Goal: Task Accomplishment & Management: Complete application form

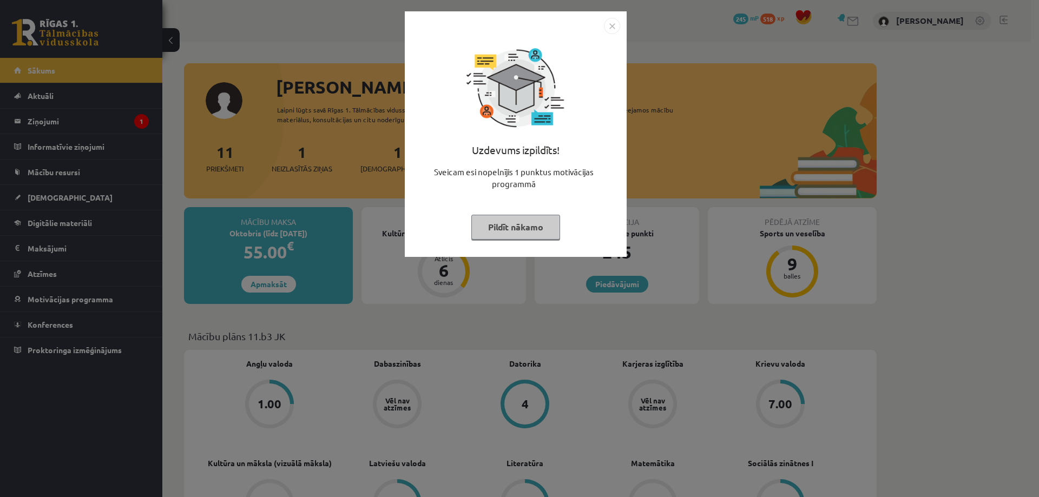
click at [544, 236] on button "Pildīt nākamo" at bounding box center [515, 227] width 89 height 25
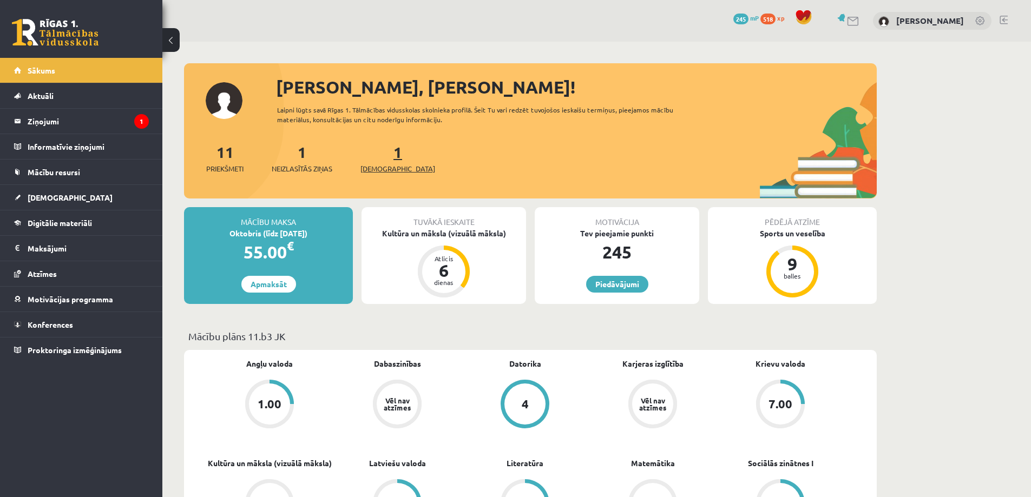
click at [374, 170] on span "[DEMOGRAPHIC_DATA]" at bounding box center [397, 168] width 75 height 11
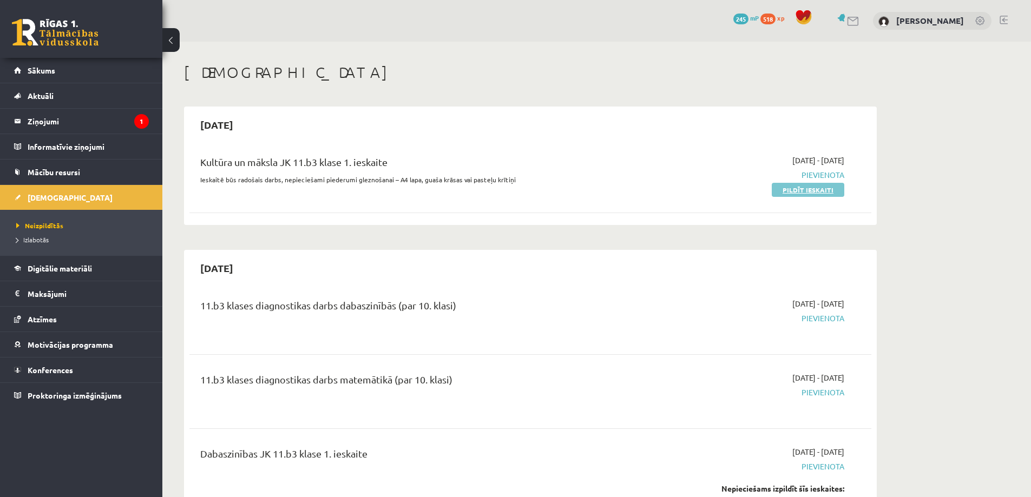
click at [810, 189] on link "Pildīt ieskaiti" at bounding box center [807, 190] width 72 height 14
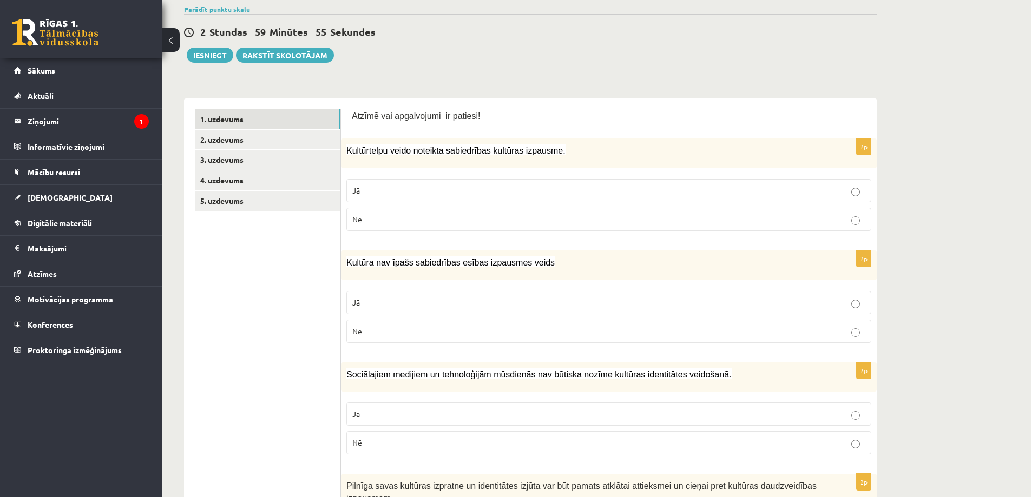
scroll to position [108, 0]
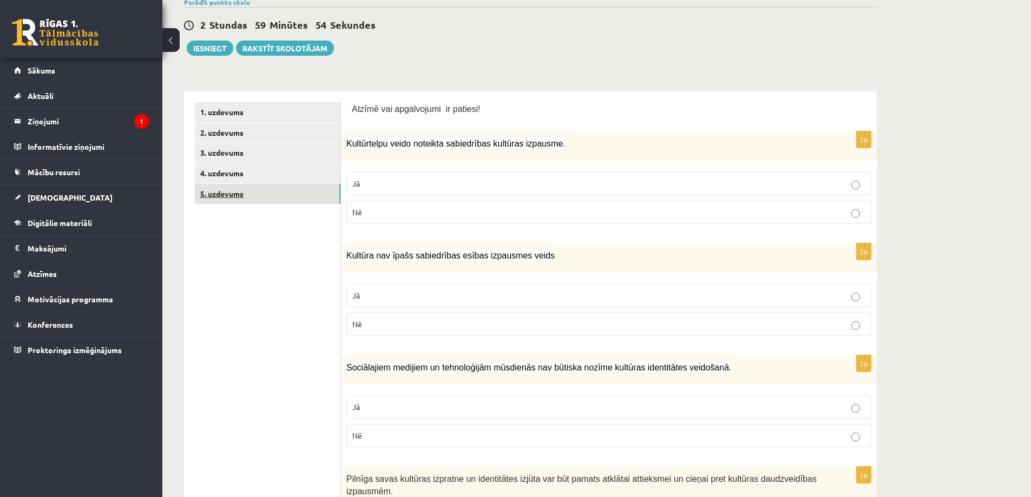
click at [312, 202] on link "5. uzdevums" at bounding box center [268, 194] width 146 height 20
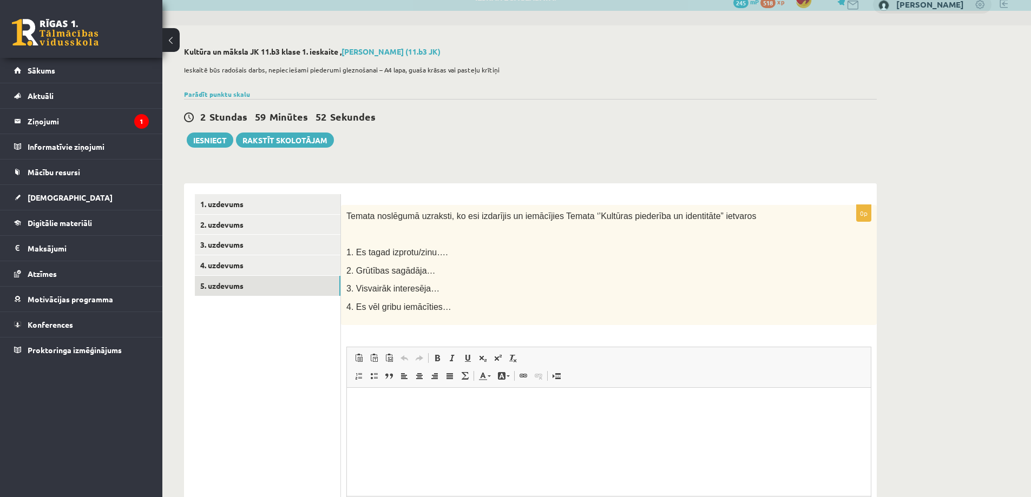
scroll to position [0, 0]
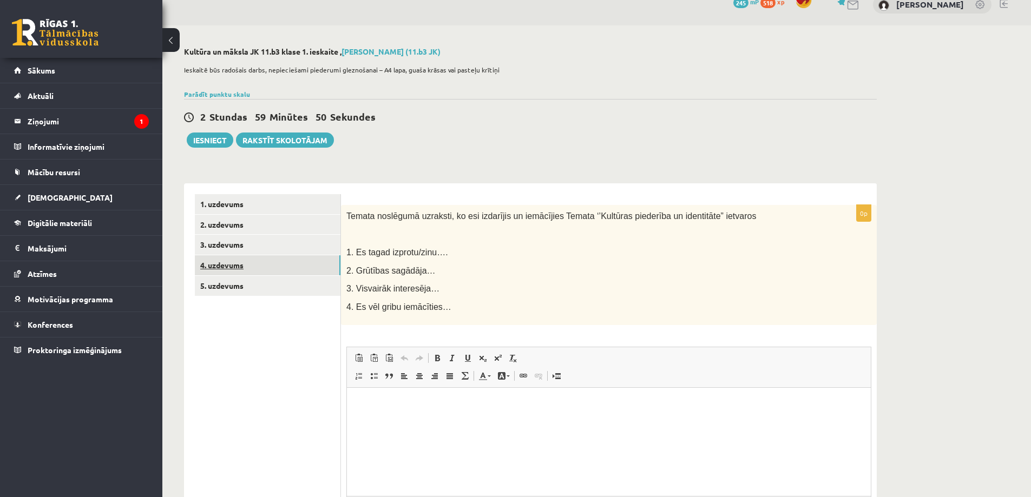
click at [276, 266] on link "4. uzdevums" at bounding box center [268, 265] width 146 height 20
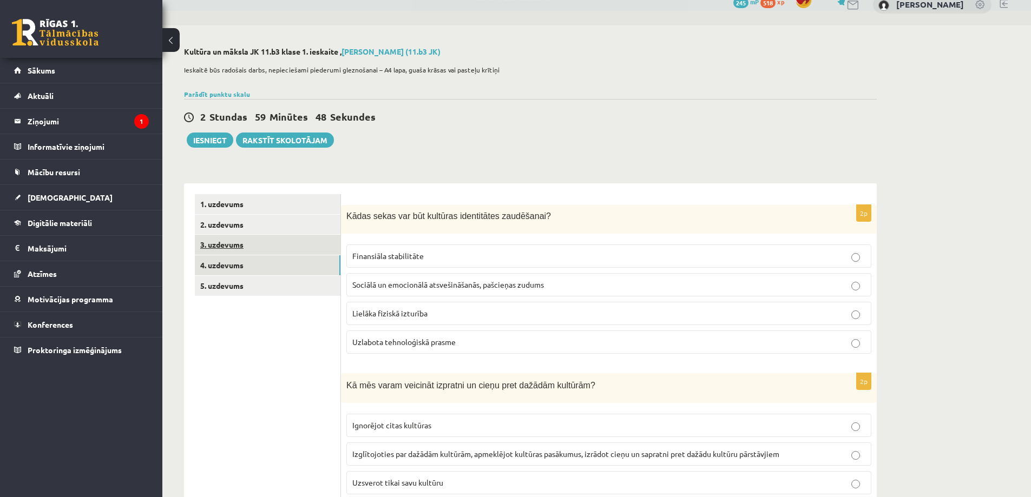
click at [284, 249] on link "3. uzdevums" at bounding box center [268, 245] width 146 height 20
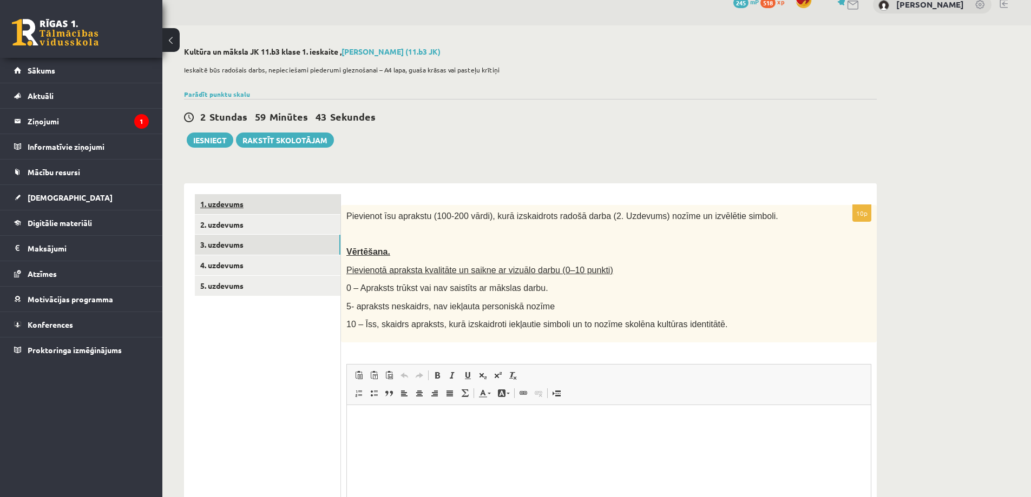
click at [247, 202] on link "1. uzdevums" at bounding box center [268, 204] width 146 height 20
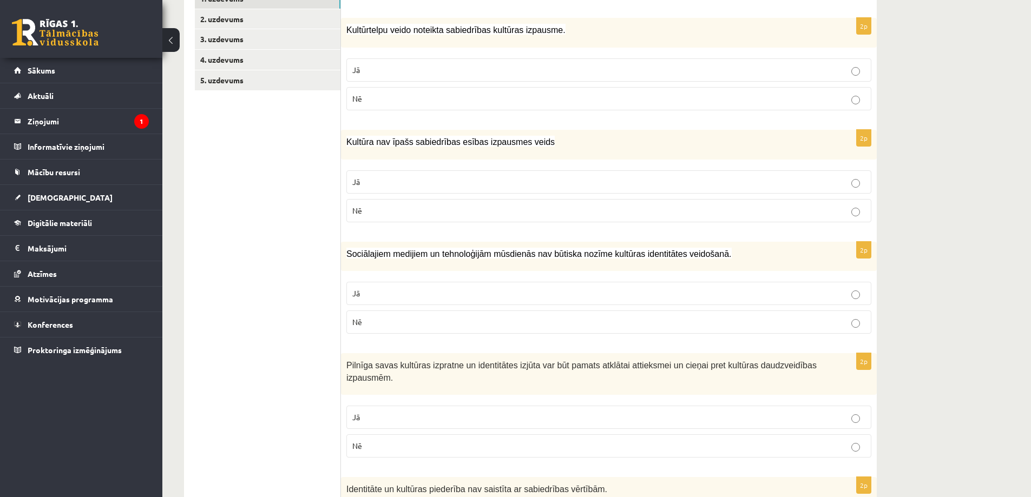
scroll to position [233, 0]
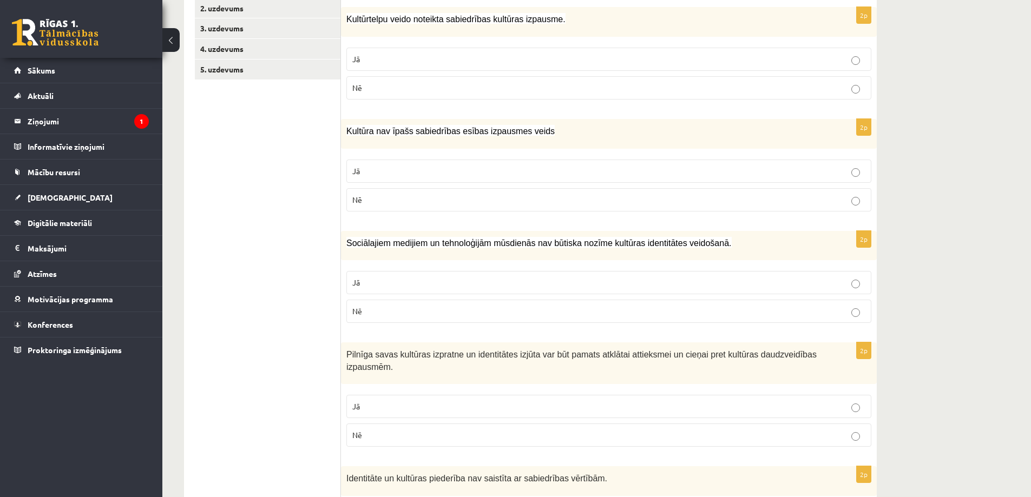
click at [681, 311] on p "Nē" at bounding box center [608, 311] width 513 height 11
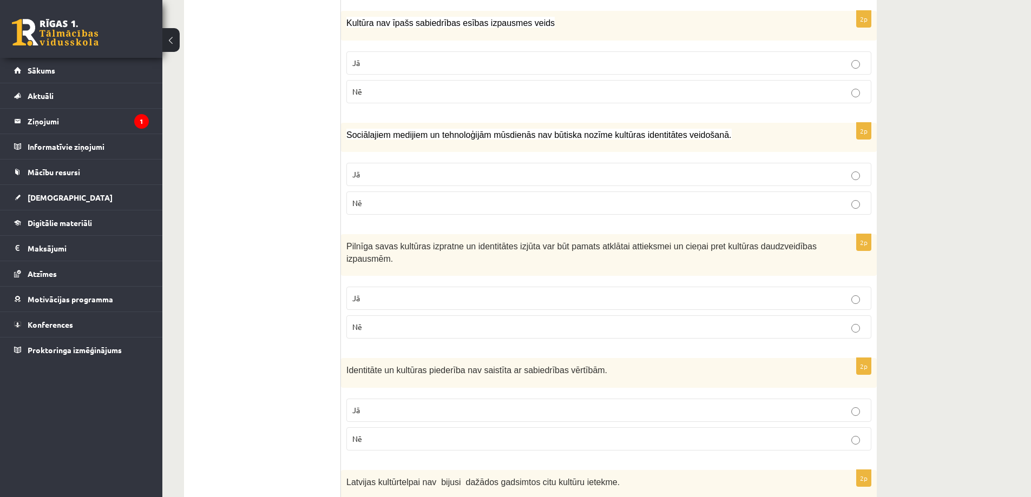
scroll to position [395, 0]
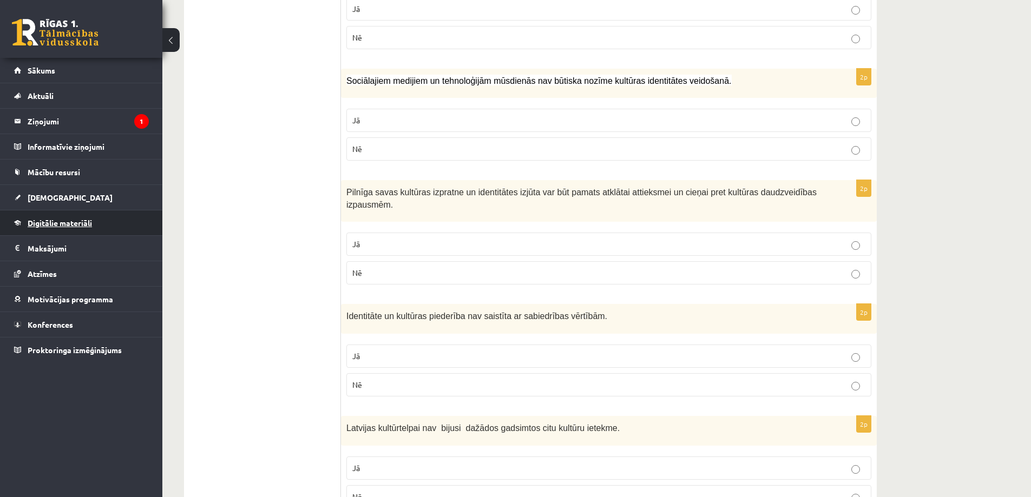
click at [85, 223] on span "Digitālie materiāli" at bounding box center [60, 223] width 64 height 10
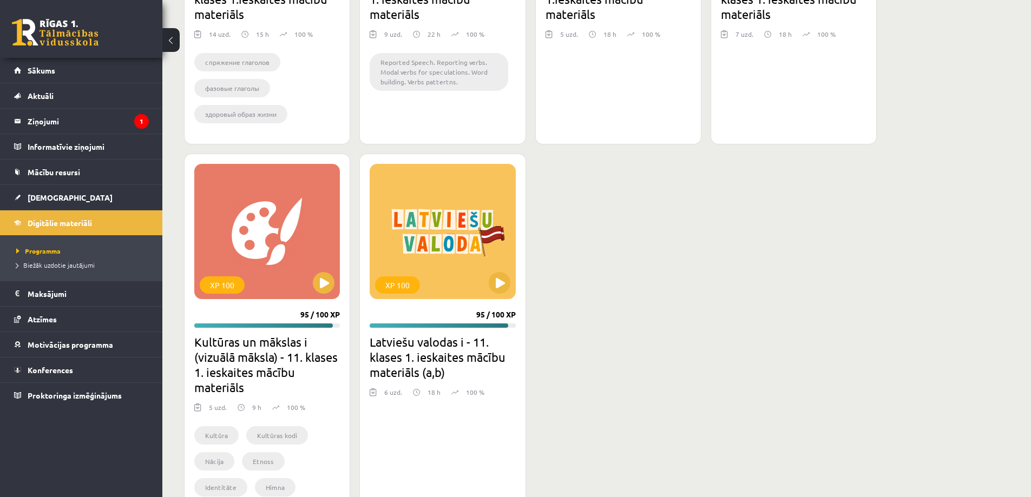
scroll to position [1261, 0]
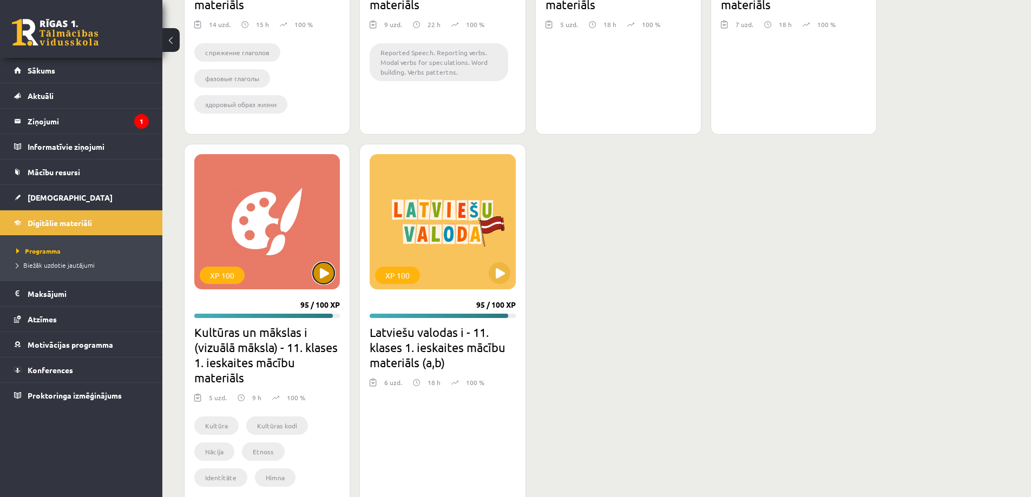
click at [324, 272] on button at bounding box center [324, 273] width 22 height 22
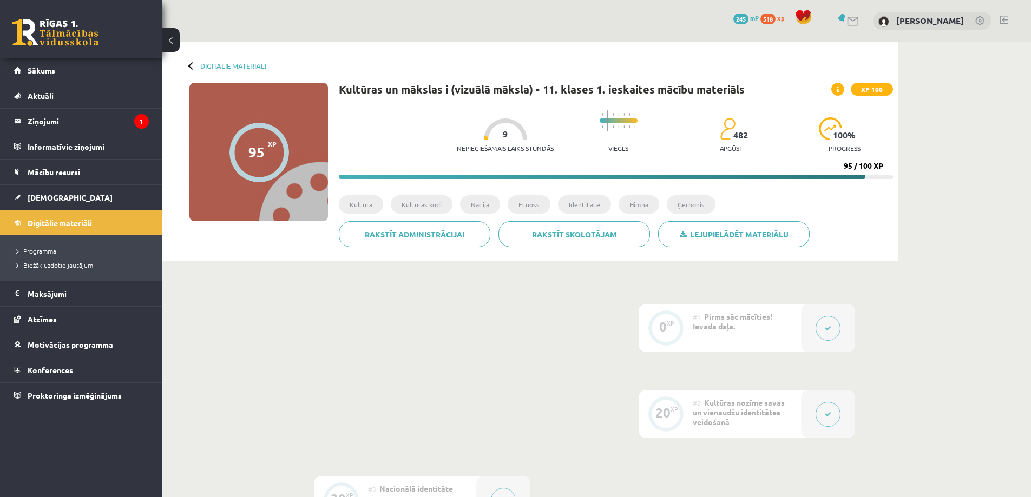
click at [827, 330] on icon at bounding box center [827, 328] width 6 height 6
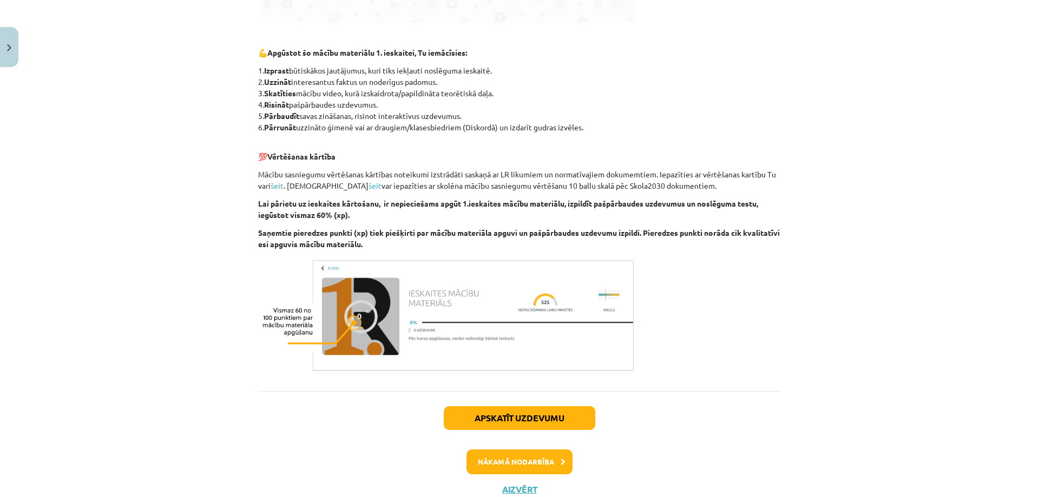
scroll to position [525, 0]
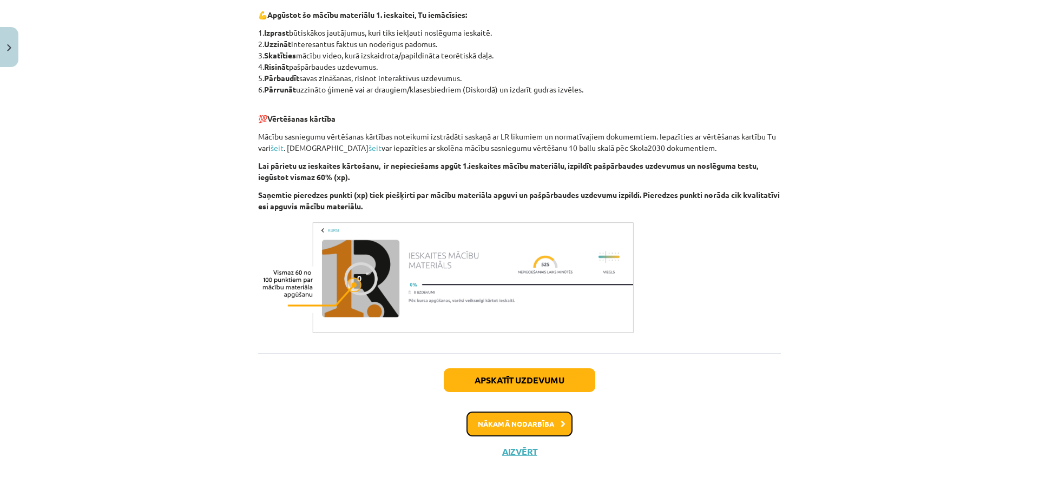
click at [528, 421] on button "Nākamā nodarbība" at bounding box center [519, 424] width 106 height 25
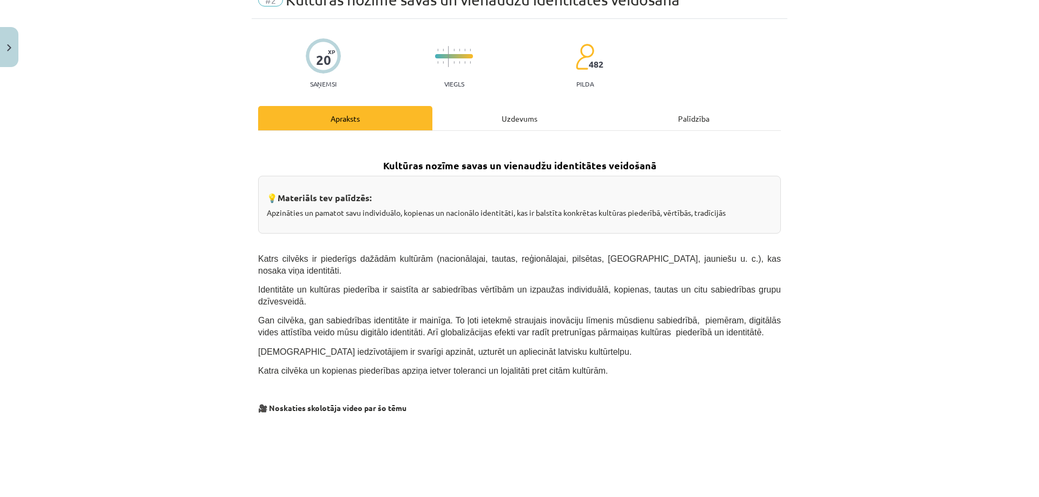
scroll to position [27, 0]
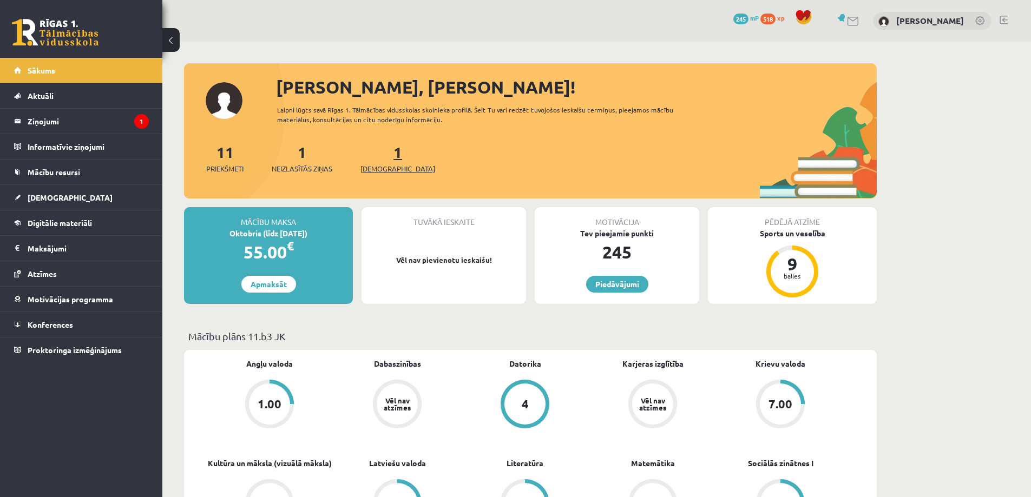
click at [384, 169] on span "[DEMOGRAPHIC_DATA]" at bounding box center [397, 168] width 75 height 11
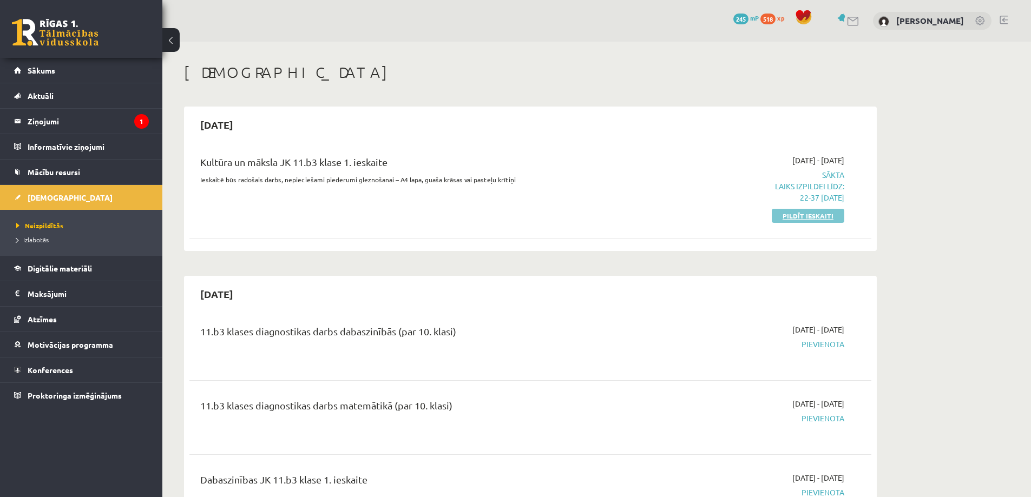
click at [806, 214] on link "Pildīt ieskaiti" at bounding box center [807, 216] width 72 height 14
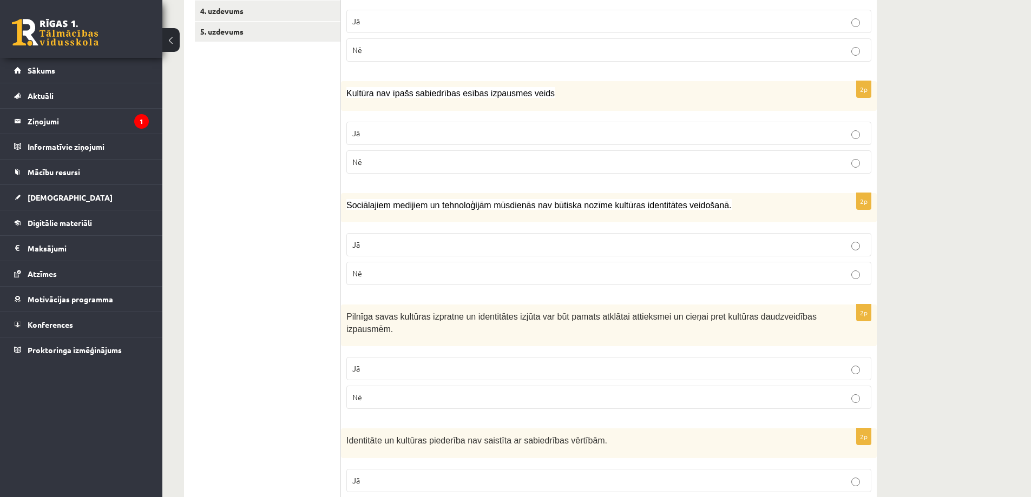
scroll to position [325, 0]
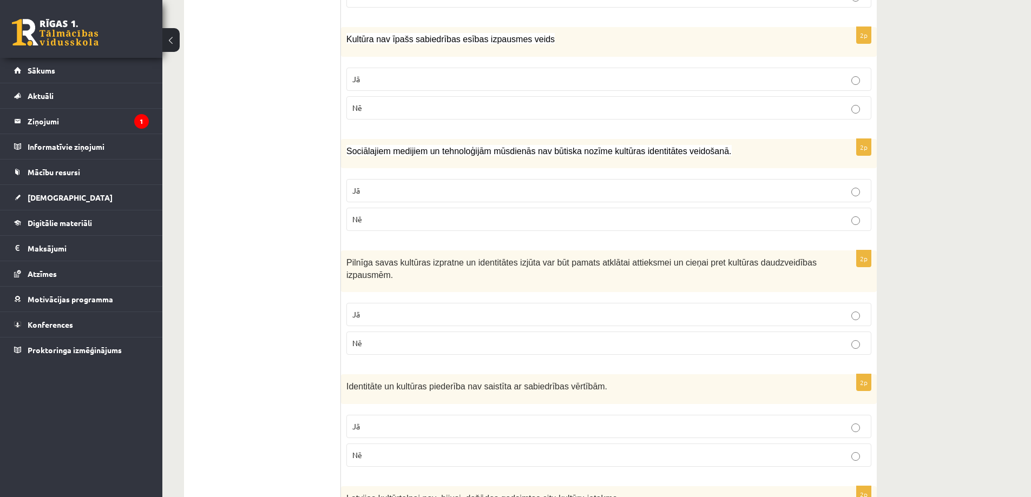
click at [510, 455] on p "Nē" at bounding box center [608, 455] width 513 height 11
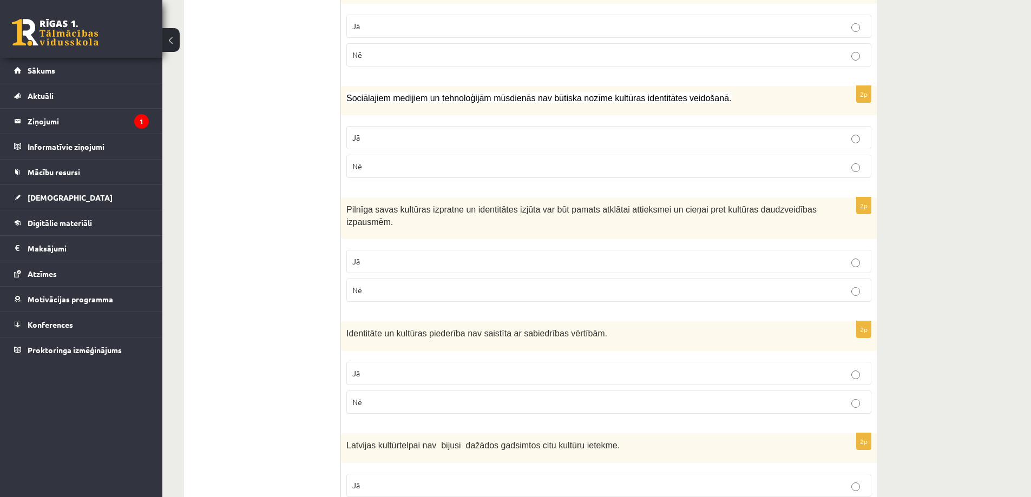
scroll to position [433, 0]
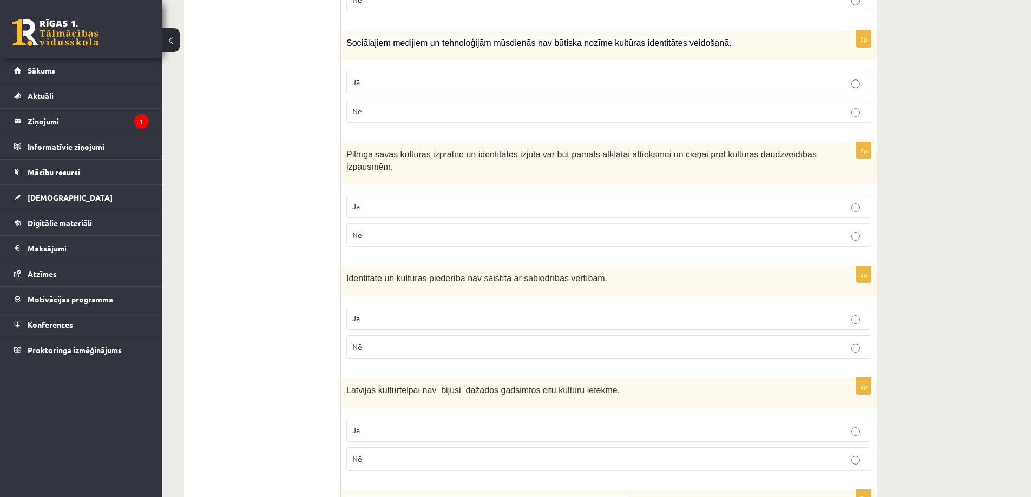
click at [556, 207] on p "Jā" at bounding box center [608, 206] width 513 height 11
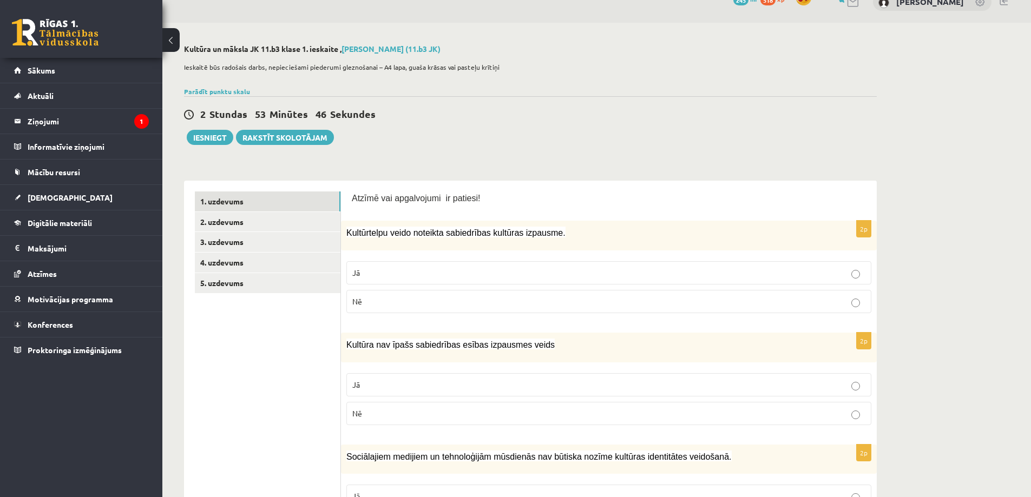
scroll to position [0, 0]
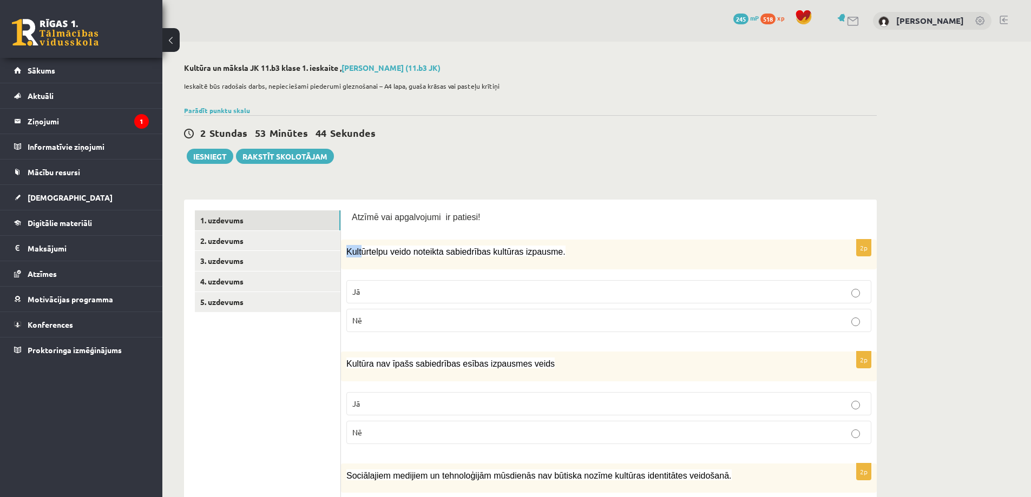
drag, startPoint x: 342, startPoint y: 243, endPoint x: 361, endPoint y: 260, distance: 24.9
click at [361, 260] on div "Kultūrtelpu veido noteikta sabiedrības kultūras izpausme." at bounding box center [609, 255] width 536 height 30
click at [393, 263] on div "Kultūrtelpu veido noteikta sabiedrības kultūras izpausme." at bounding box center [609, 255] width 536 height 30
drag, startPoint x: 347, startPoint y: 257, endPoint x: 533, endPoint y: 316, distance: 194.9
click at [533, 316] on div "2p Kultūrtelpu veido noteikta sabiedrības kultūras izpausme. Jā Nē" at bounding box center [609, 290] width 536 height 101
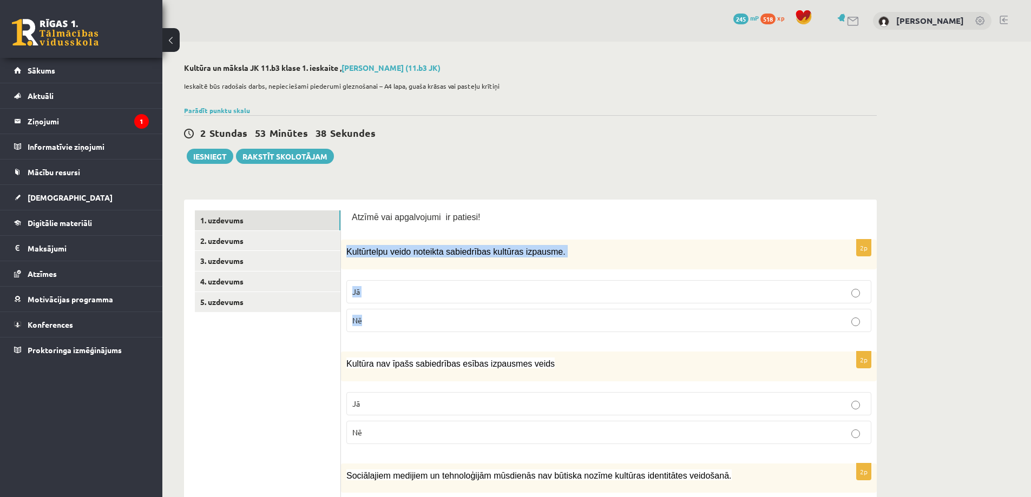
copy div "Kultūrtelpu veido noteikta sabiedrības kultūras izpausme. Jā Nē"
click at [431, 291] on p "Jā" at bounding box center [608, 291] width 513 height 11
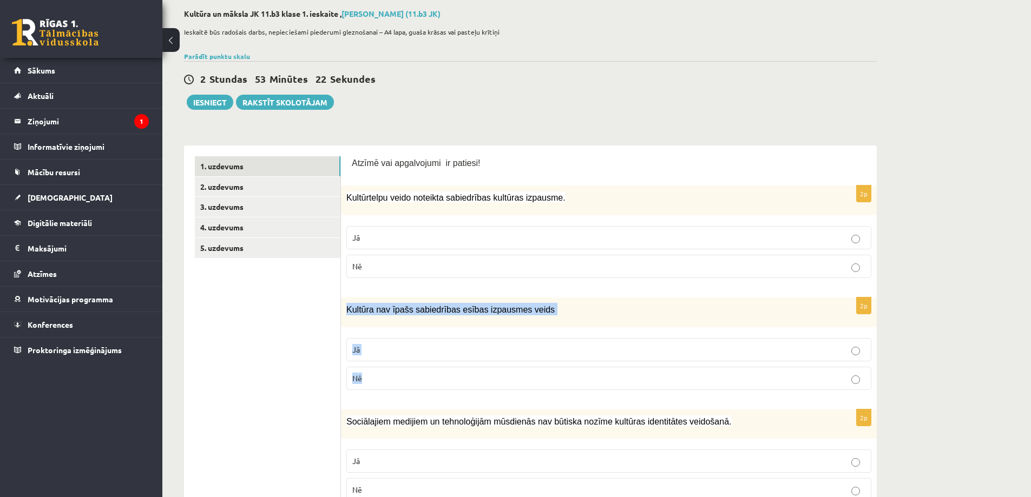
drag, startPoint x: 355, startPoint y: 313, endPoint x: 509, endPoint y: 366, distance: 161.8
click at [509, 366] on div "2p Kultūra nav īpašs sabiedrības esības izpausmes veids Jā Nē" at bounding box center [609, 348] width 536 height 101
click at [389, 380] on p "Nē" at bounding box center [608, 378] width 513 height 11
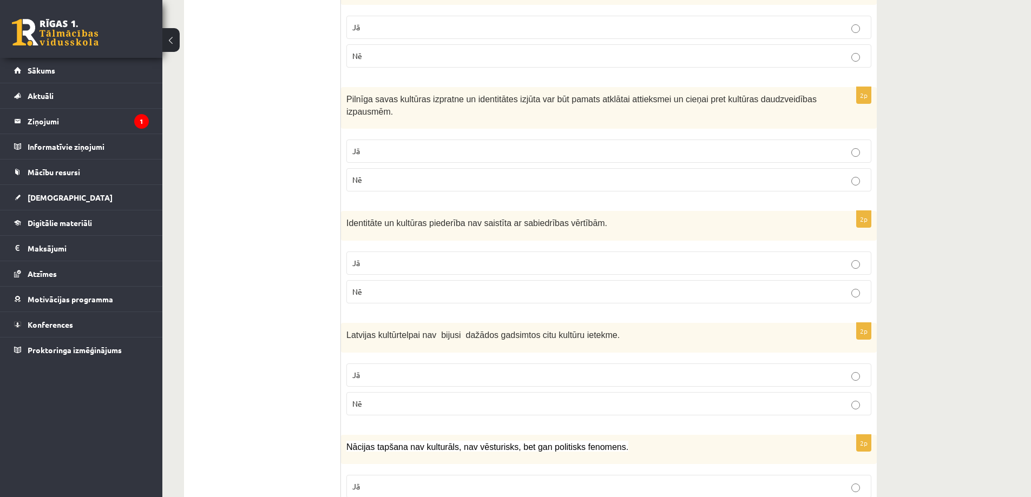
scroll to position [487, 0]
drag, startPoint x: 343, startPoint y: 222, endPoint x: 586, endPoint y: 298, distance: 254.4
click at [586, 298] on div "2p Identitāte un kultūras piederība nav saistīta ar sabiedrības vērtībām. Jā Nē" at bounding box center [609, 262] width 536 height 101
copy div "Identitāte un kultūras piederība nav saistīta ar sabiedrības vērtībām. Jā Nē"
click at [414, 293] on p "Nē" at bounding box center [608, 292] width 513 height 11
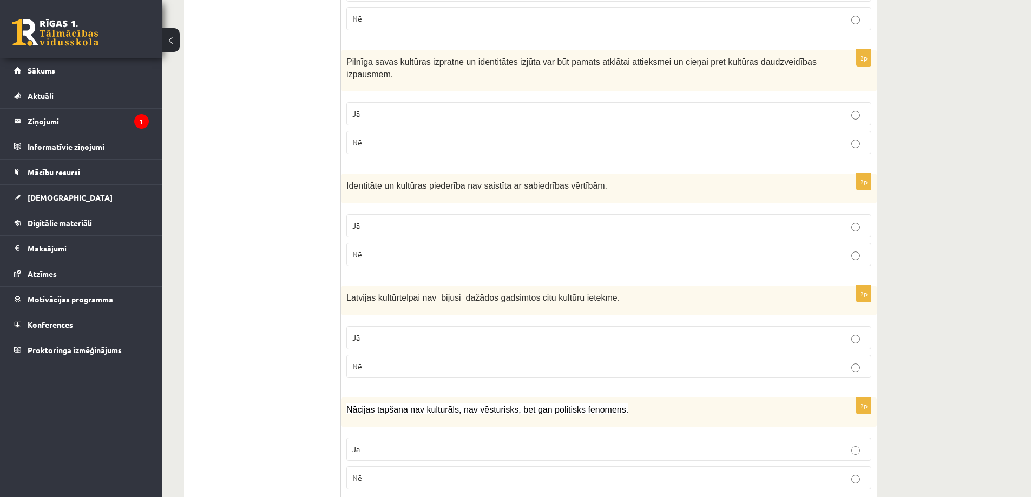
scroll to position [595, 0]
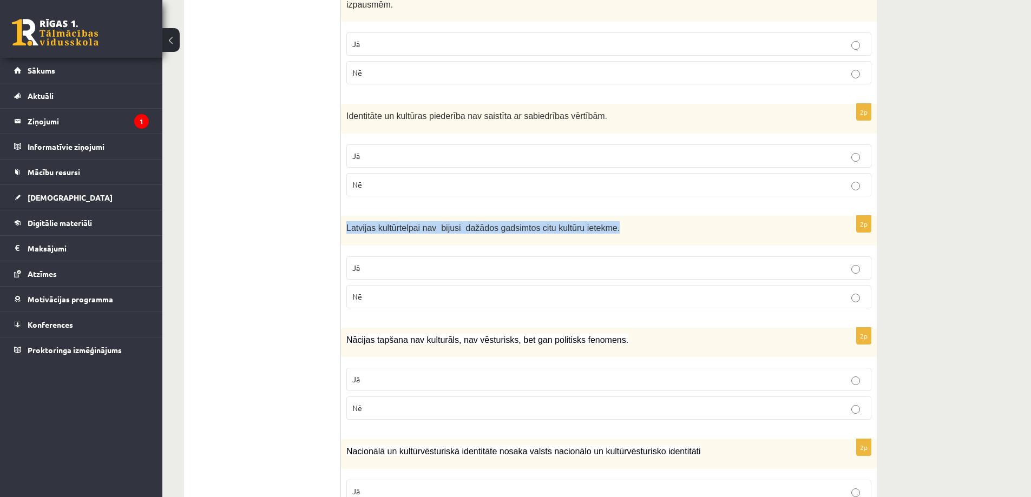
drag, startPoint x: 345, startPoint y: 227, endPoint x: 614, endPoint y: 231, distance: 268.9
click at [614, 231] on div "Latvijas kultūrtelpai nav bijusi dažādos gadsimtos citu kultūru ietekme." at bounding box center [609, 231] width 536 height 30
copy span "Latvijas kultūrtelpai nav bijusi dažādos gadsimtos citu kultūru ietekme."
click at [391, 404] on p "Nē" at bounding box center [608, 408] width 513 height 11
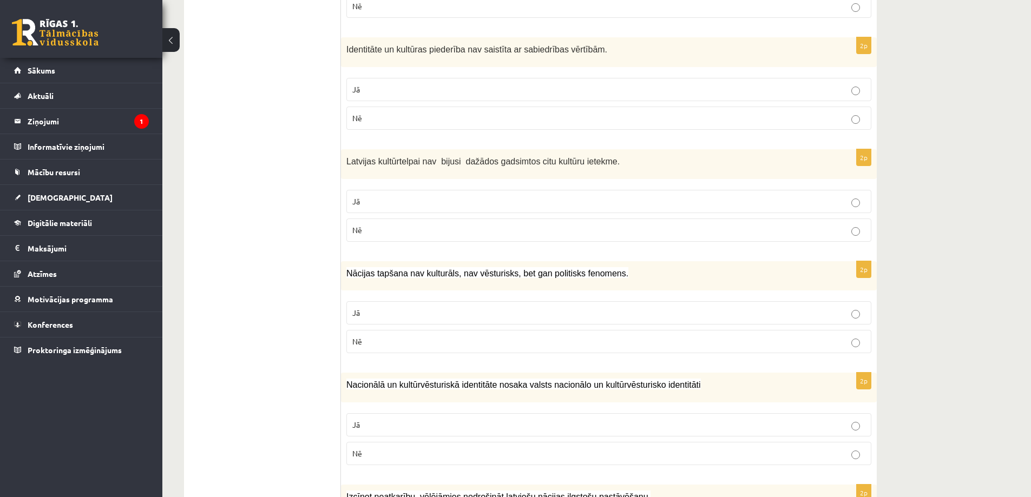
scroll to position [649, 0]
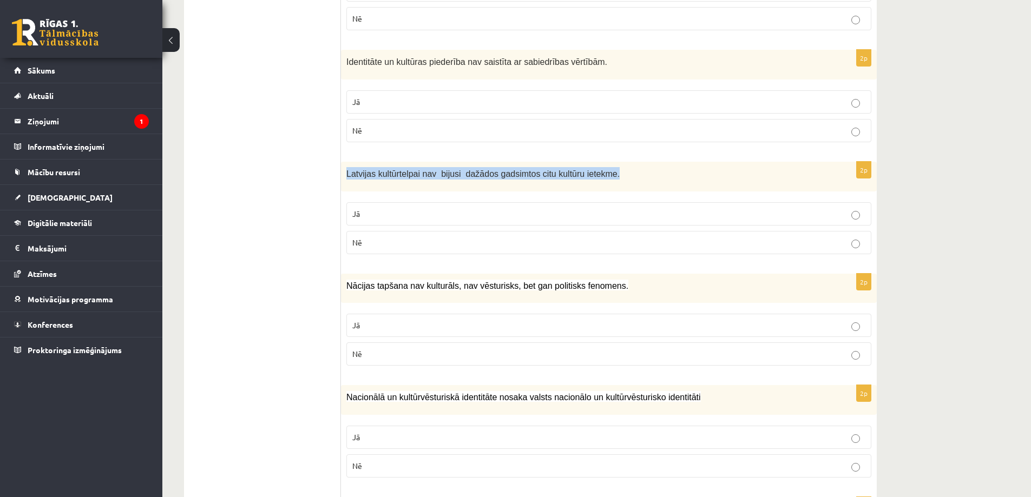
drag, startPoint x: 342, startPoint y: 173, endPoint x: 605, endPoint y: 175, distance: 262.9
click at [605, 175] on div "Latvijas kultūrtelpai nav bijusi dažādos gadsimtos citu kultūru ietekme." at bounding box center [609, 177] width 536 height 30
copy span "Latvijas kultūrtelpai nav bijusi dažādos gadsimtos citu kultūru ietekme."
click at [418, 358] on p "Nē" at bounding box center [608, 353] width 513 height 11
click at [462, 242] on p "Nē" at bounding box center [608, 242] width 513 height 11
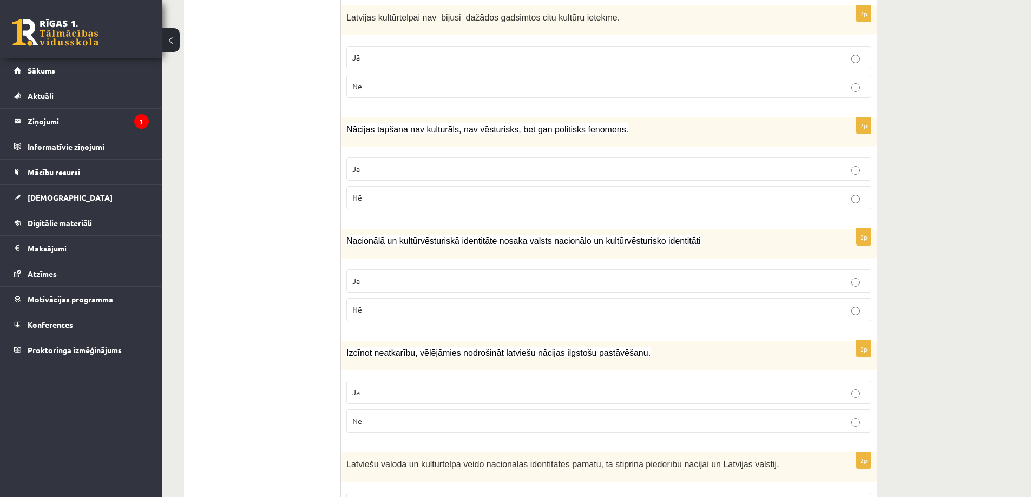
scroll to position [811, 0]
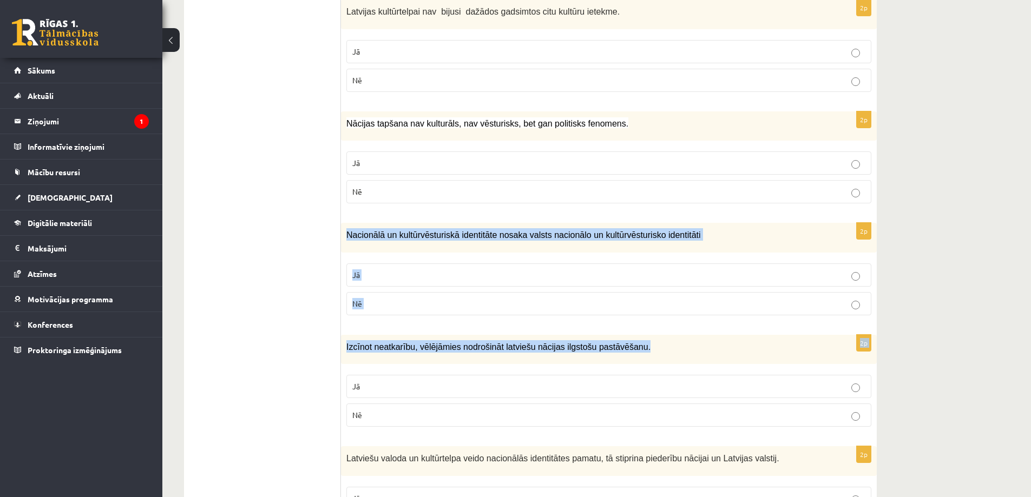
drag, startPoint x: 342, startPoint y: 235, endPoint x: 676, endPoint y: 327, distance: 346.8
click at [676, 327] on form "Atzīmē vai apgalvojumi ir patiesi! 2p Kultūrtelpu veido noteikta sabiedrības ku…" at bounding box center [609, 259] width 514 height 1720
copy form "Nacionālā un kultūrvēsturiskā identitāte nosaka valsts nacionālo un kultūrvēstu…"
click at [387, 283] on label "Jā" at bounding box center [608, 274] width 525 height 23
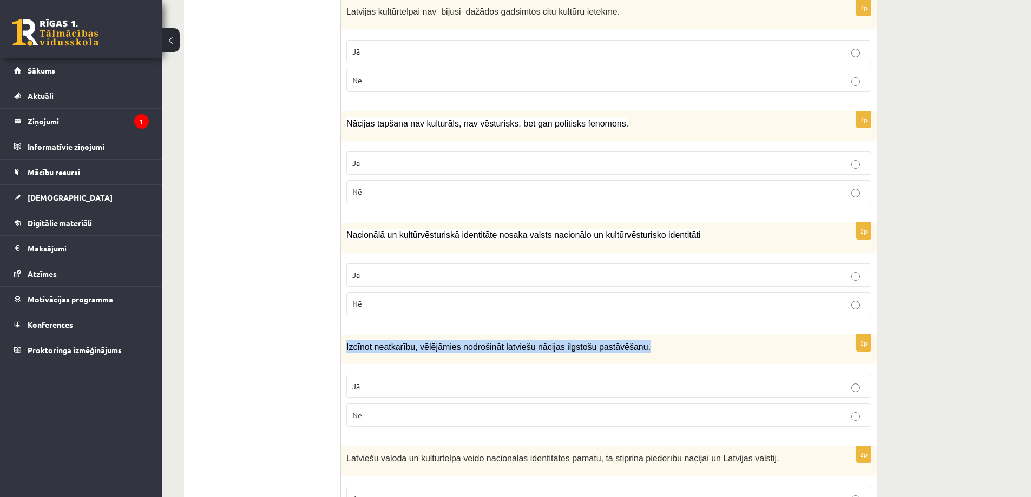
drag, startPoint x: 342, startPoint y: 345, endPoint x: 632, endPoint y: 351, distance: 290.0
click at [632, 351] on div "Izcīnot neatkarību, vēlējāmies nodrošināt latviešu nācijas ilgstošu pastāvēšanu." at bounding box center [609, 350] width 536 height 30
copy span "Izcīnot neatkarību, vēlējāmies nodrošināt latviešu nācijas ilgstošu pastāvēšanu."
click at [388, 391] on p "Jā" at bounding box center [608, 386] width 513 height 11
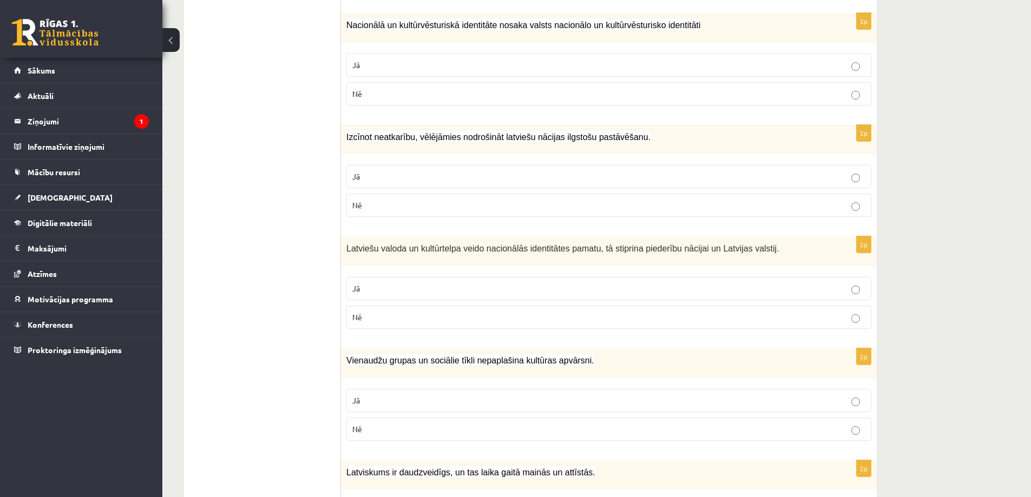
scroll to position [1028, 0]
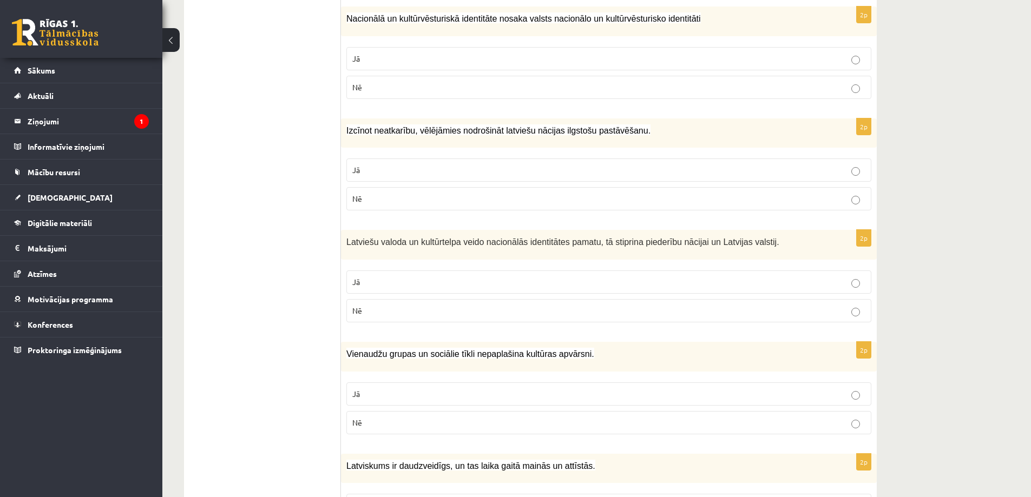
click at [451, 286] on p "Jā" at bounding box center [608, 281] width 513 height 11
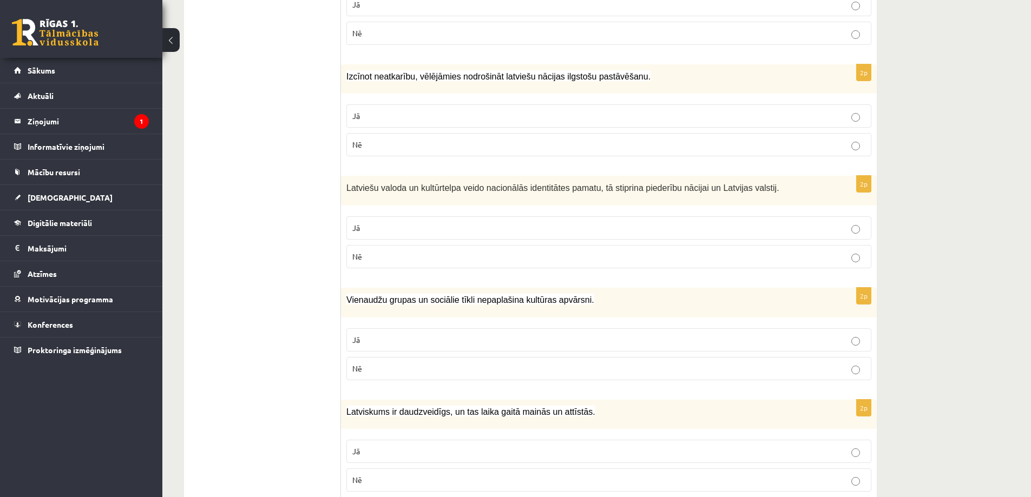
scroll to position [1136, 0]
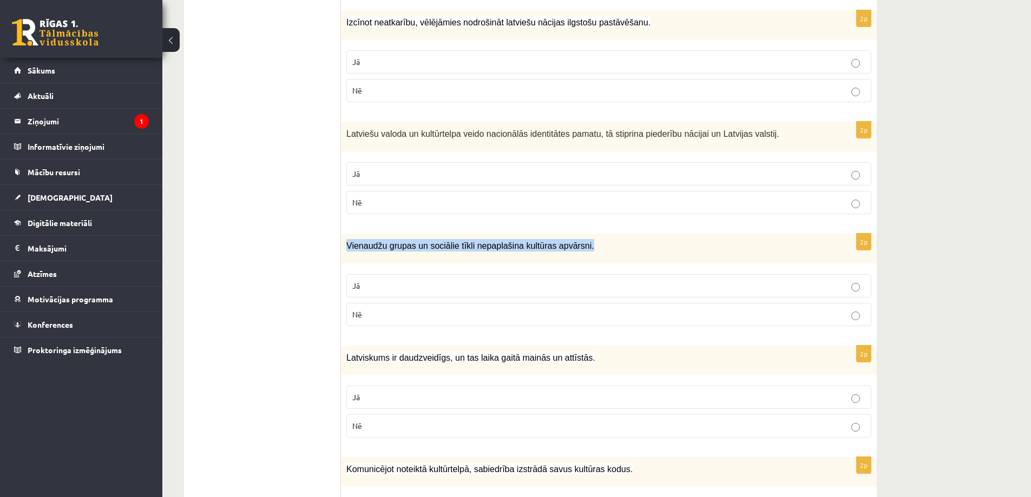
drag, startPoint x: 344, startPoint y: 242, endPoint x: 573, endPoint y: 252, distance: 230.2
click at [573, 252] on div "Vienaudžu grupas un sociālie tīkli nepaplašina kultūras apvārsni." at bounding box center [609, 249] width 536 height 30
copy span "Vienaudžu grupas un sociālie tīkli nepaplašina kultūras apvārsni."
click at [431, 315] on p "Nē" at bounding box center [608, 314] width 513 height 11
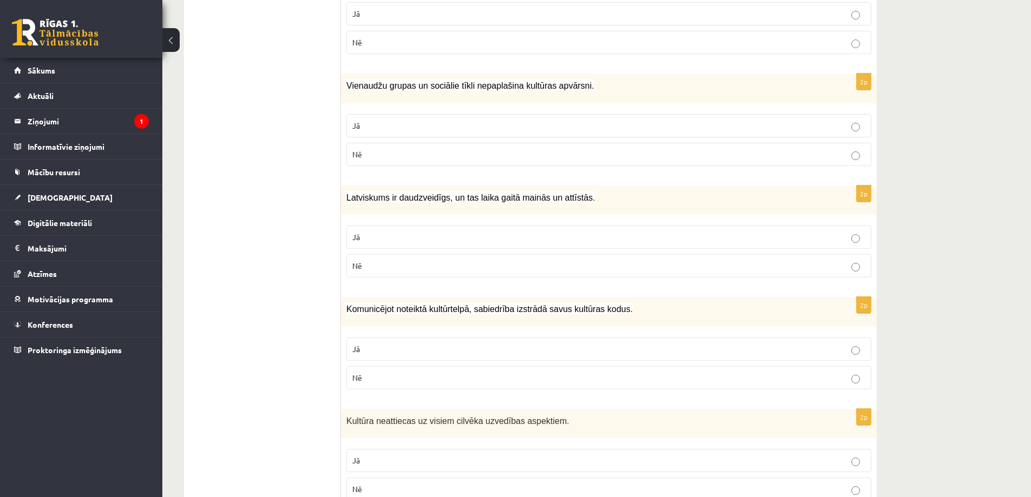
scroll to position [1298, 0]
click at [457, 262] on p "Nē" at bounding box center [608, 263] width 513 height 11
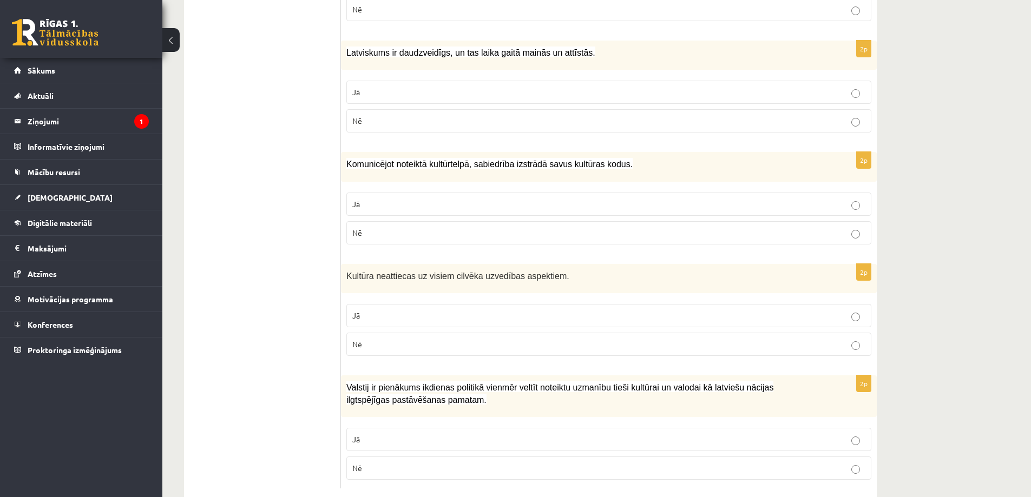
scroll to position [1461, 0]
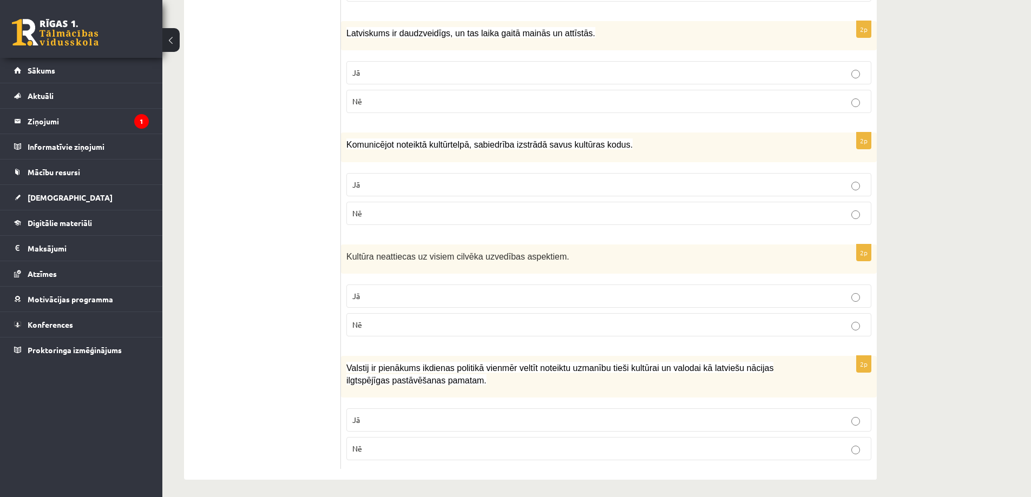
click at [456, 190] on p "Jā" at bounding box center [608, 184] width 513 height 11
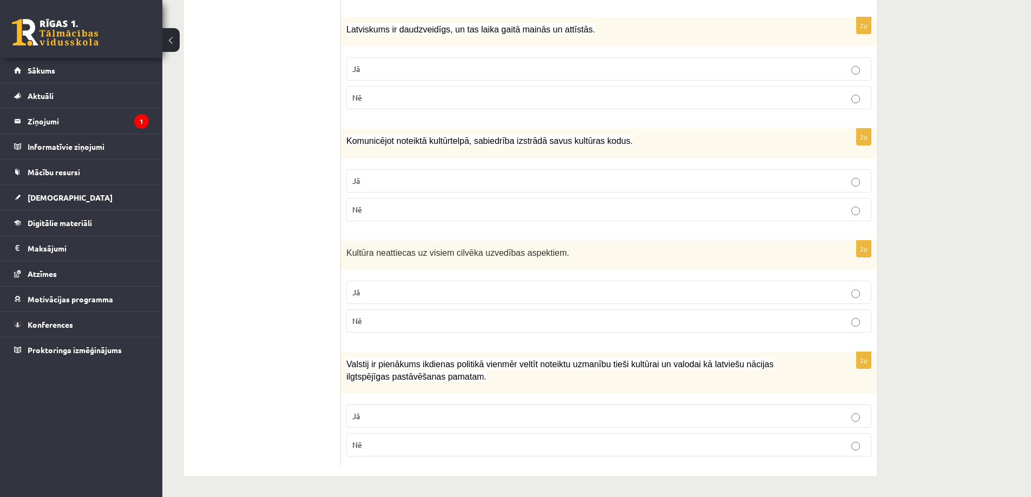
scroll to position [1466, 0]
drag, startPoint x: 343, startPoint y: 252, endPoint x: 571, endPoint y: 270, distance: 229.0
click at [571, 270] on div "2p Kultūra neattiecas uz visiem cilvēka uzvedības aspektiem. Jā Nē" at bounding box center [609, 290] width 536 height 101
copy div "Kultūra neattiecas uz visiem cilvēka uzvedības aspektiem. Jā"
click at [387, 317] on p "Nē" at bounding box center [608, 320] width 513 height 11
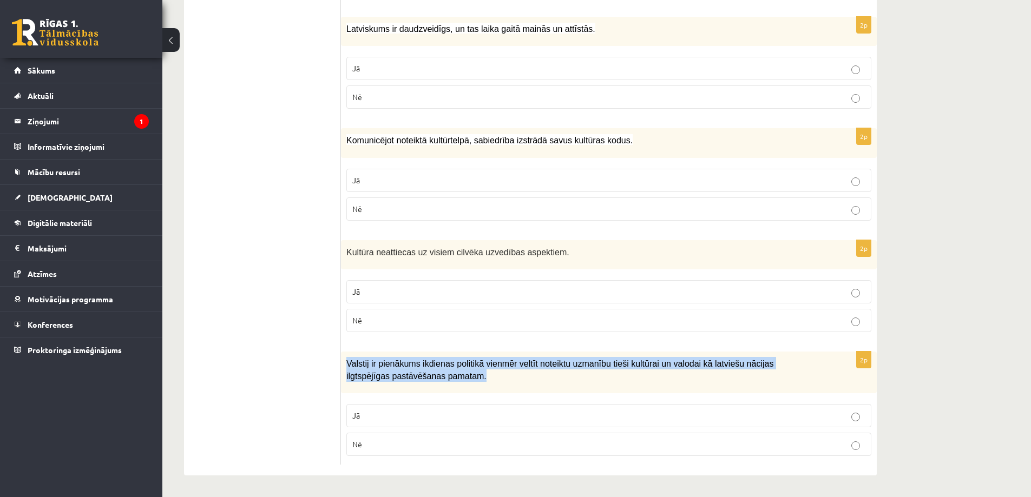
drag, startPoint x: 345, startPoint y: 359, endPoint x: 440, endPoint y: 391, distance: 100.3
click at [440, 391] on div "Valstij ir pienākums ikdienas politikā vienmēr veltīt noteiktu uzmanību tieši k…" at bounding box center [609, 373] width 536 height 42
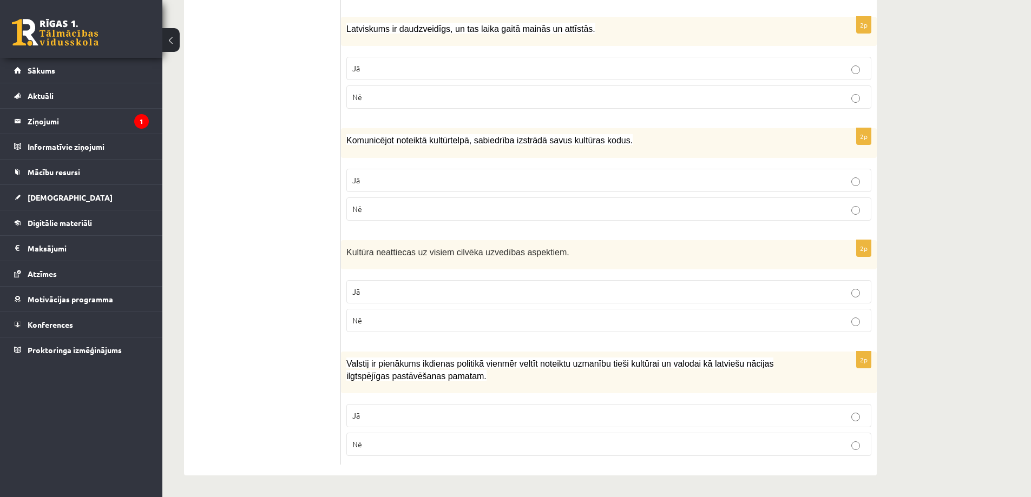
drag, startPoint x: 440, startPoint y: 391, endPoint x: 409, endPoint y: 395, distance: 31.1
click at [409, 395] on div "2p Valstij ir pienākums ikdienas politikā vienmēr veltīt noteiktu uzmanību tieš…" at bounding box center [609, 408] width 536 height 113
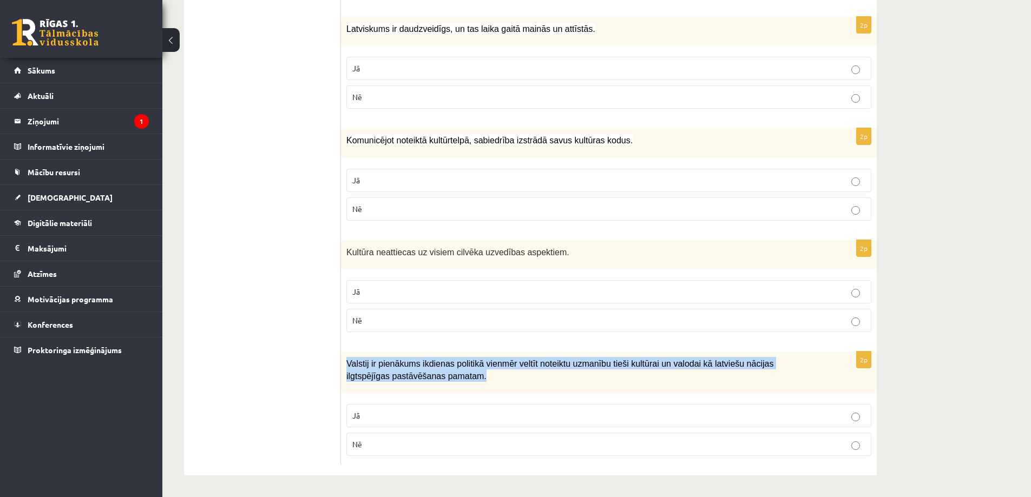
drag, startPoint x: 344, startPoint y: 360, endPoint x: 439, endPoint y: 391, distance: 99.4
click at [439, 391] on div "Valstij ir pienākums ikdienas politikā vienmēr veltīt noteiktu uzmanību tieši k…" at bounding box center [609, 373] width 536 height 42
copy span "Valstij ir pienākums ikdienas politikā vienmēr veltīt noteiktu uzmanību tieši k…"
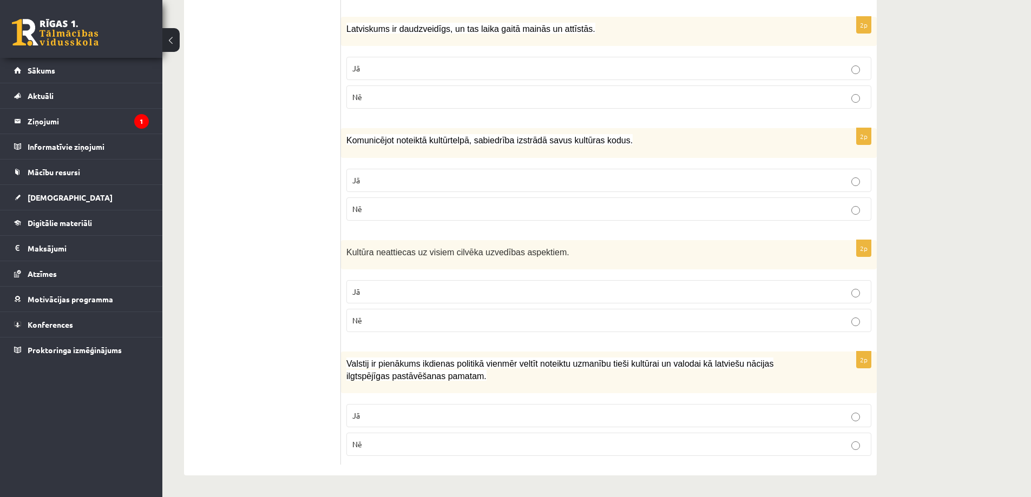
click at [387, 411] on p "Jā" at bounding box center [608, 415] width 513 height 11
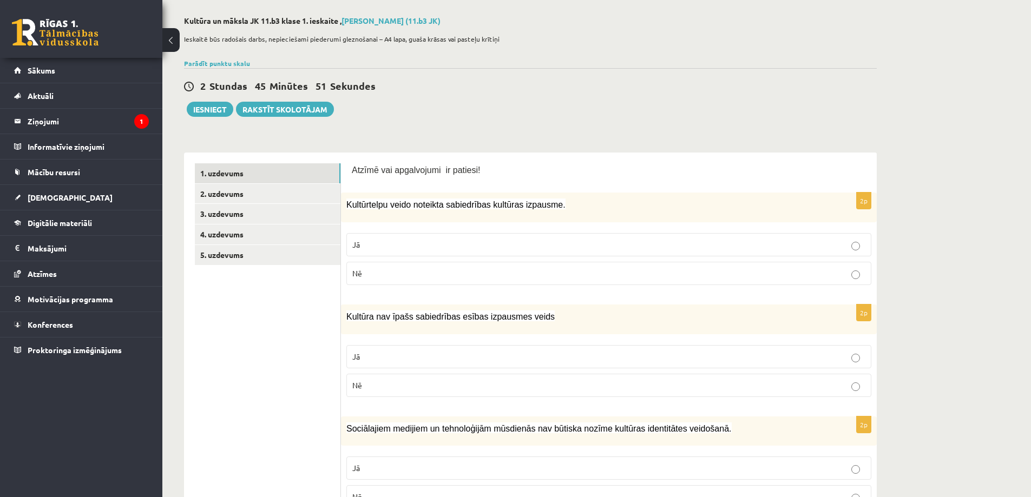
scroll to position [0, 0]
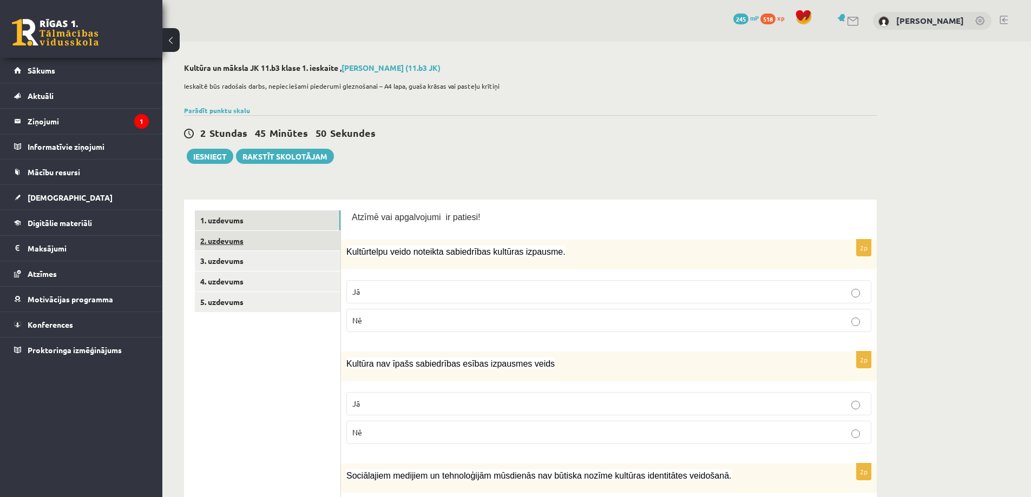
click at [286, 241] on link "2. uzdevums" at bounding box center [268, 241] width 146 height 20
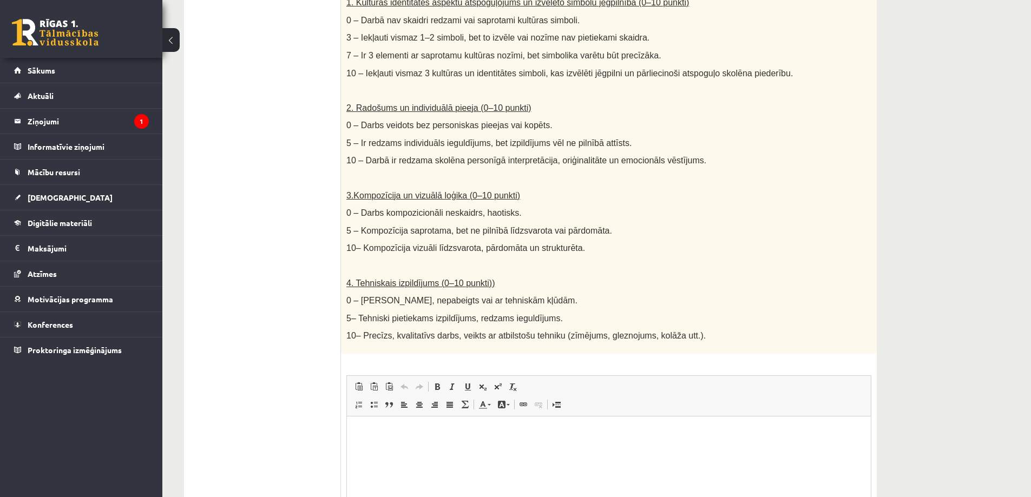
scroll to position [504, 0]
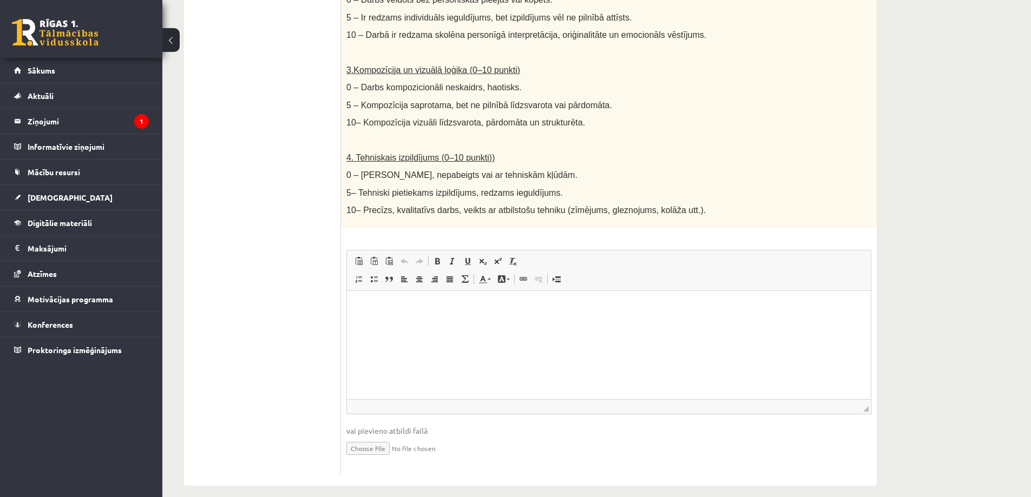
click at [369, 439] on input "file" at bounding box center [608, 448] width 525 height 22
type input "**********"
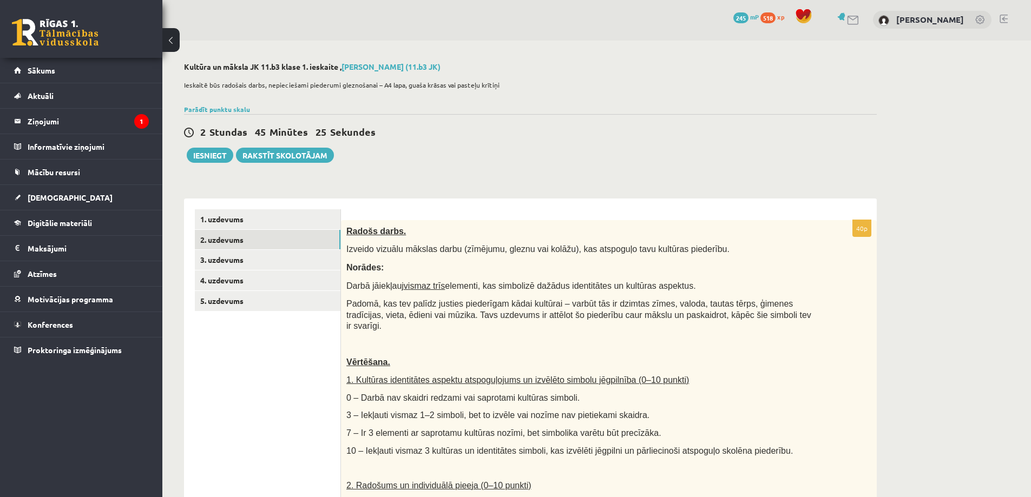
scroll to position [0, 0]
click at [287, 258] on link "3. uzdevums" at bounding box center [268, 261] width 146 height 20
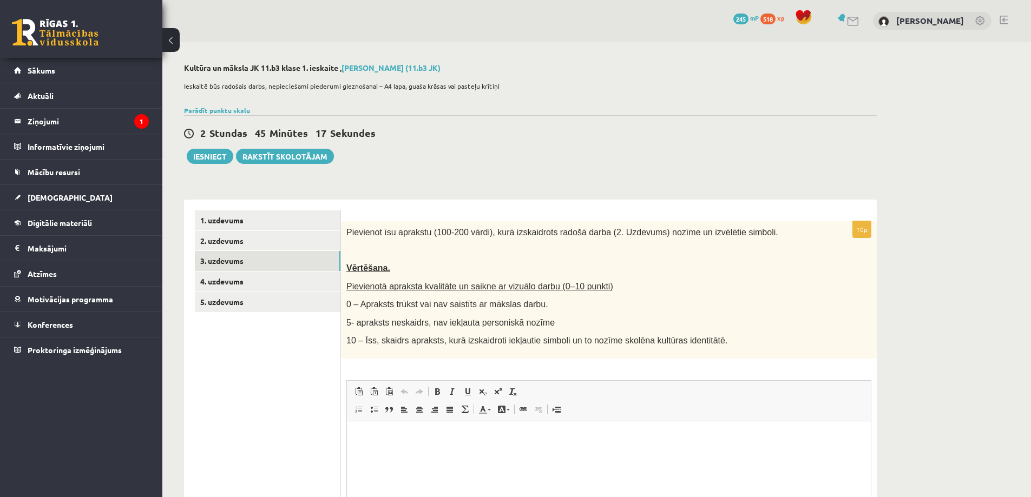
click at [422, 428] on html at bounding box center [609, 437] width 524 height 33
click at [437, 432] on p "**********" at bounding box center [609, 437] width 502 height 11
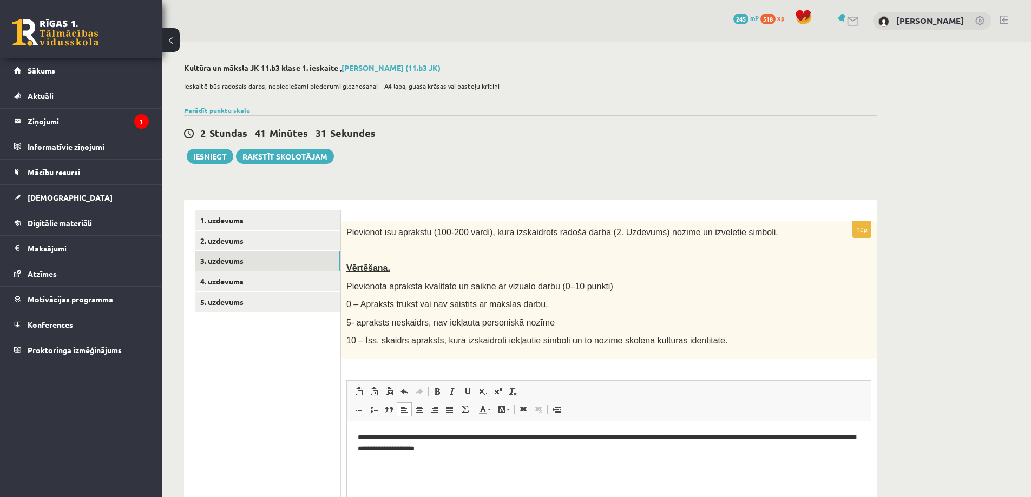
click at [480, 452] on p "**********" at bounding box center [609, 443] width 502 height 23
click at [477, 452] on p "**********" at bounding box center [609, 443] width 502 height 23
click at [482, 447] on p "**********" at bounding box center [609, 443] width 502 height 23
click at [518, 453] on p "**********" at bounding box center [609, 443] width 502 height 23
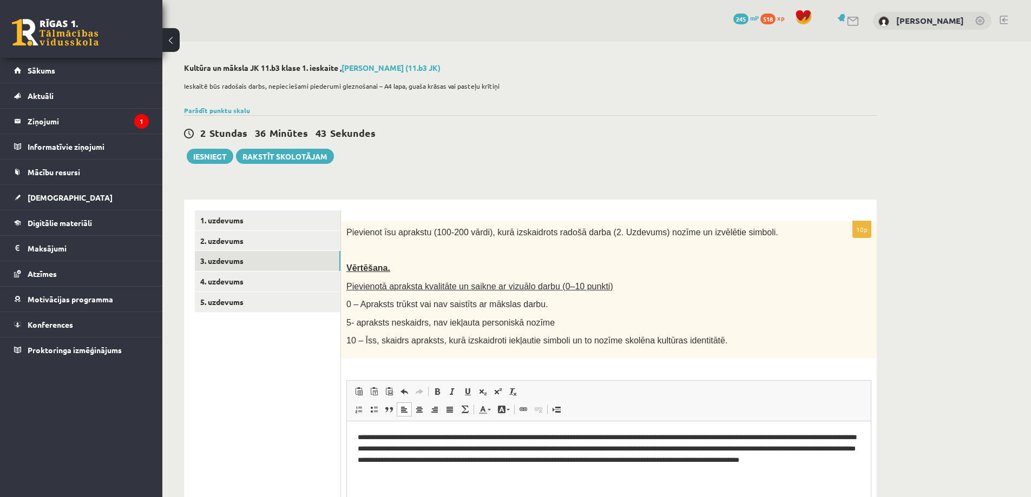
scroll to position [54, 0]
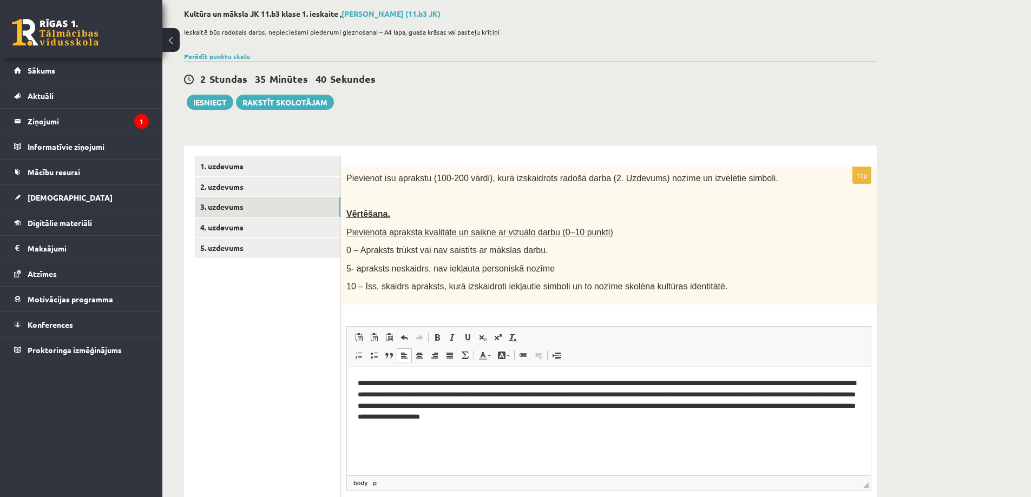
click at [661, 418] on p "**********" at bounding box center [609, 400] width 502 height 45
click at [676, 419] on p "**********" at bounding box center [609, 400] width 502 height 45
click at [749, 415] on p "**********" at bounding box center [609, 400] width 502 height 45
click at [751, 414] on p "**********" at bounding box center [609, 400] width 502 height 45
click at [245, 230] on link "4. uzdevums" at bounding box center [268, 227] width 146 height 20
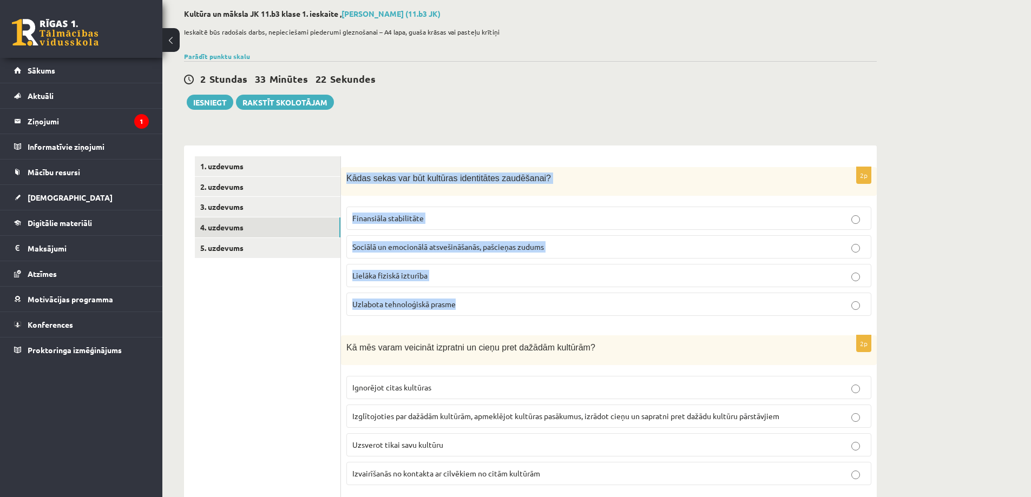
drag, startPoint x: 347, startPoint y: 179, endPoint x: 586, endPoint y: 298, distance: 267.1
click at [586, 298] on div "2p Kādas sekas var būt kultūras identitātes zaudēšanai? Finansiāla stabilitāte …" at bounding box center [609, 246] width 536 height 158
copy div "Kādas sekas var būt kultūras identitātes zaudēšanai? Finansiāla stabilitāte Soc…"
click at [583, 245] on p "Sociālā un emocionālā atsvešināšanās, pašcieņas zudums" at bounding box center [608, 246] width 513 height 11
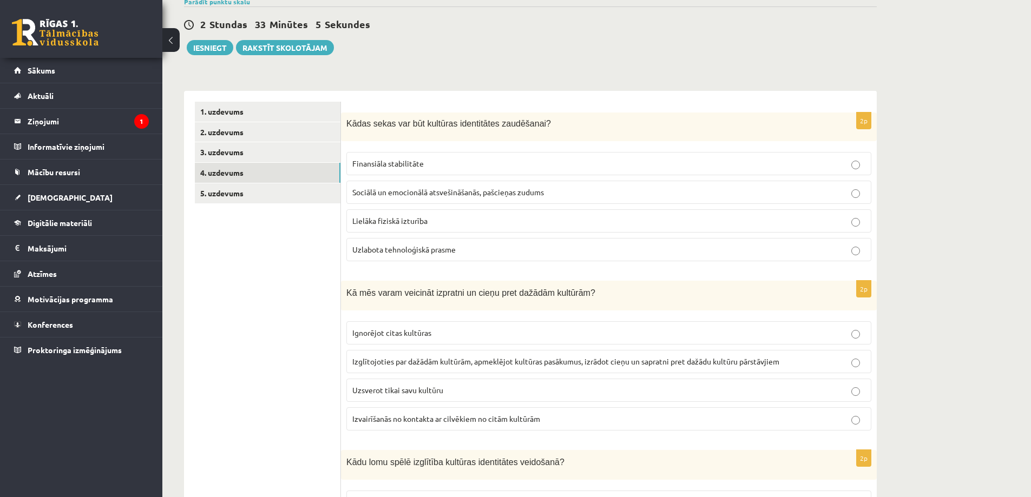
scroll to position [162, 0]
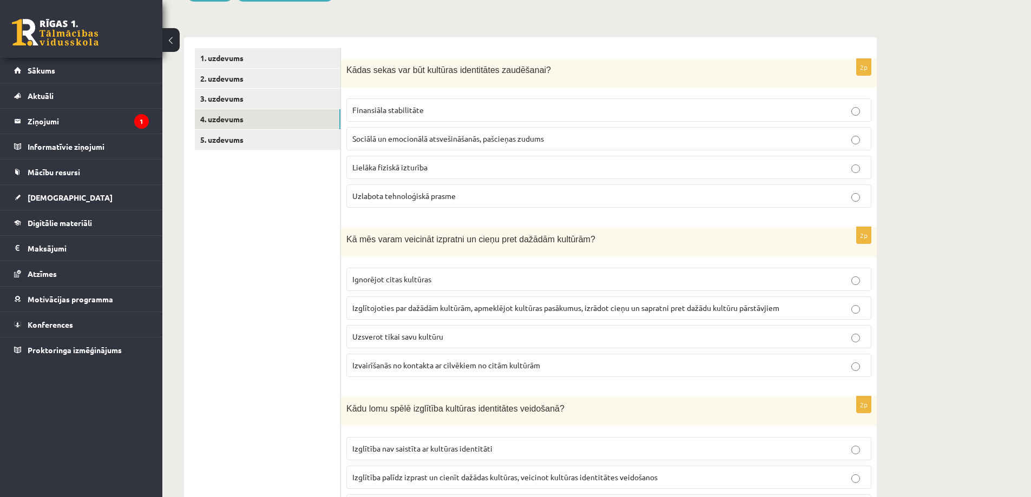
click at [413, 309] on span "Izglītojoties par dažādām kultūrām, apmeklējot kultūras pasākumus, izrādot cieņ…" at bounding box center [565, 308] width 427 height 10
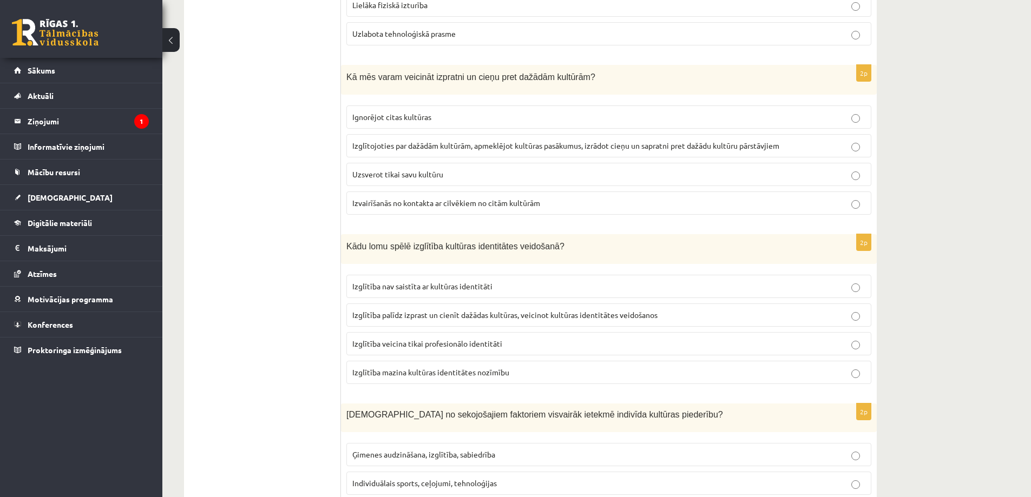
scroll to position [379, 0]
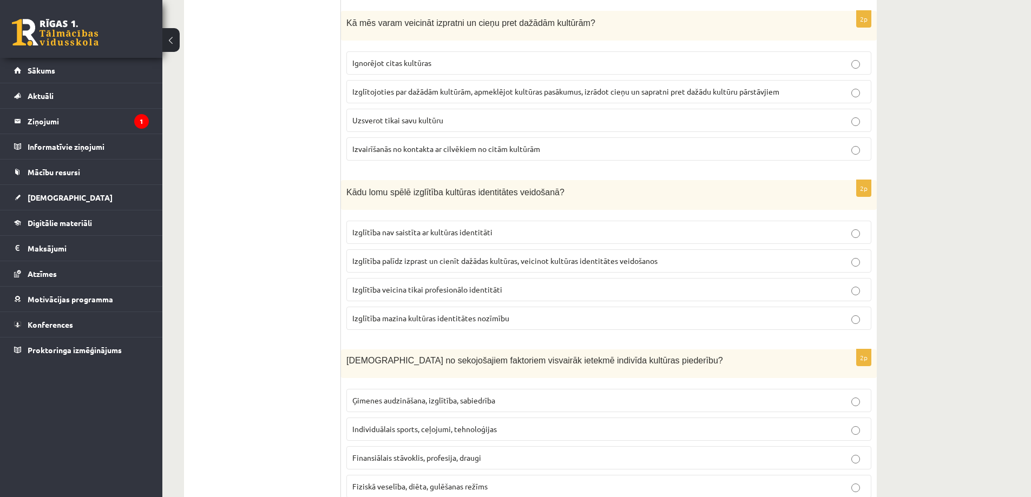
click at [485, 261] on span "Izglītība palīdz izprast un cienīt dažādas kultūras, veicinot kultūras identitā…" at bounding box center [504, 261] width 305 height 10
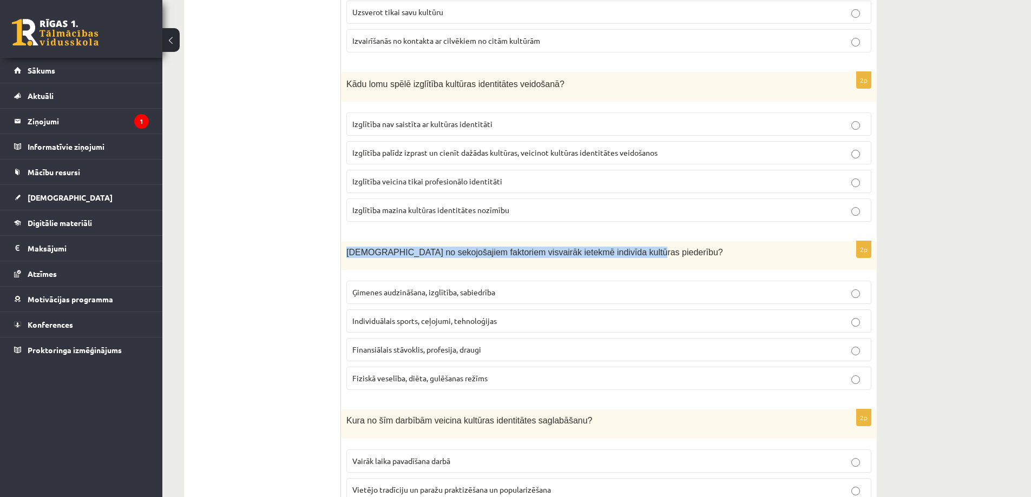
drag, startPoint x: 342, startPoint y: 251, endPoint x: 627, endPoint y: 260, distance: 284.7
click at [627, 260] on div "Kuri no sekojošajiem faktoriem visvairāk ietekmē indivīda kultūras piederību?" at bounding box center [609, 255] width 536 height 29
click at [355, 266] on div "Kuri no sekojošajiem faktoriem visvairāk ietekmē indivīda kultūras piederību?" at bounding box center [609, 255] width 536 height 29
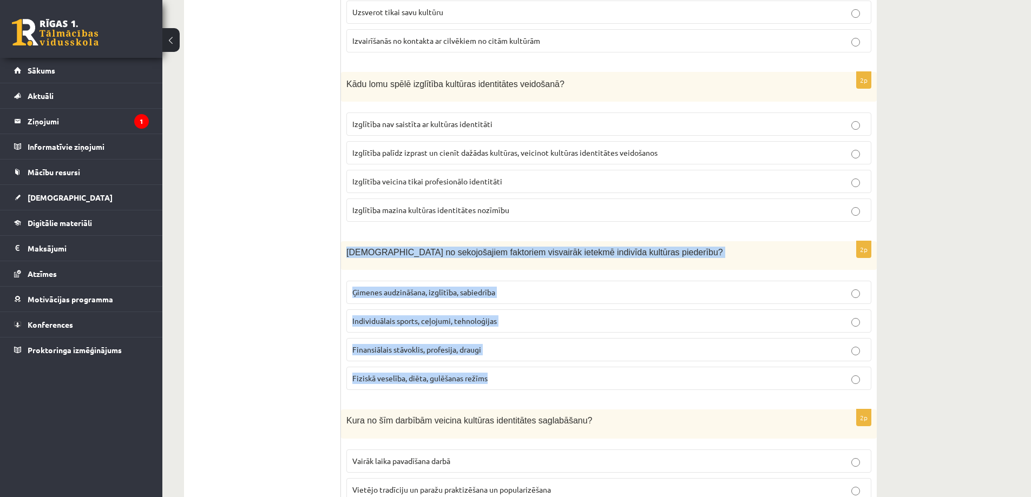
drag, startPoint x: 379, startPoint y: 255, endPoint x: 631, endPoint y: 379, distance: 281.1
click at [631, 379] on div "2p Kuri no sekojošajiem faktoriem visvairāk ietekmē indivīda kultūras piederību…" at bounding box center [609, 320] width 536 height 158
click at [520, 291] on p "Ģimenes audzināšana, izglītība, sabiedrība" at bounding box center [608, 292] width 513 height 11
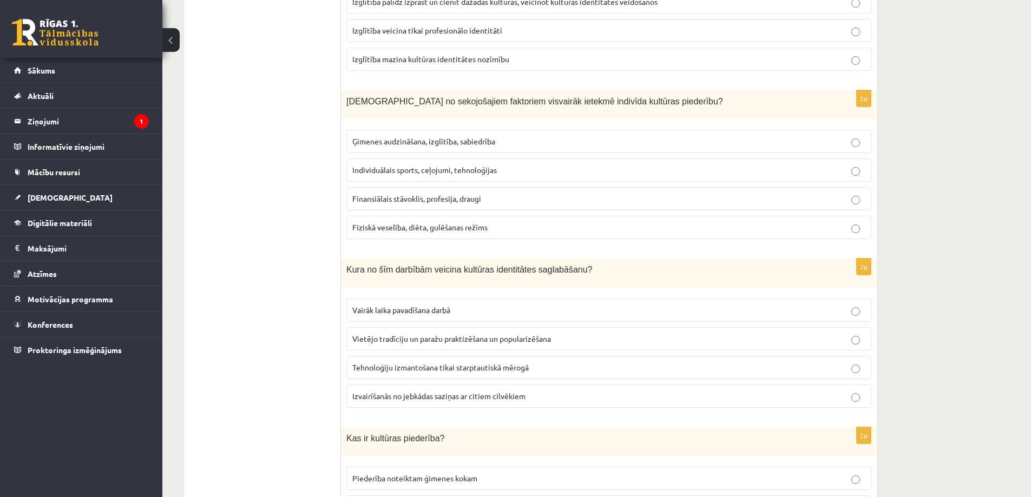
scroll to position [703, 0]
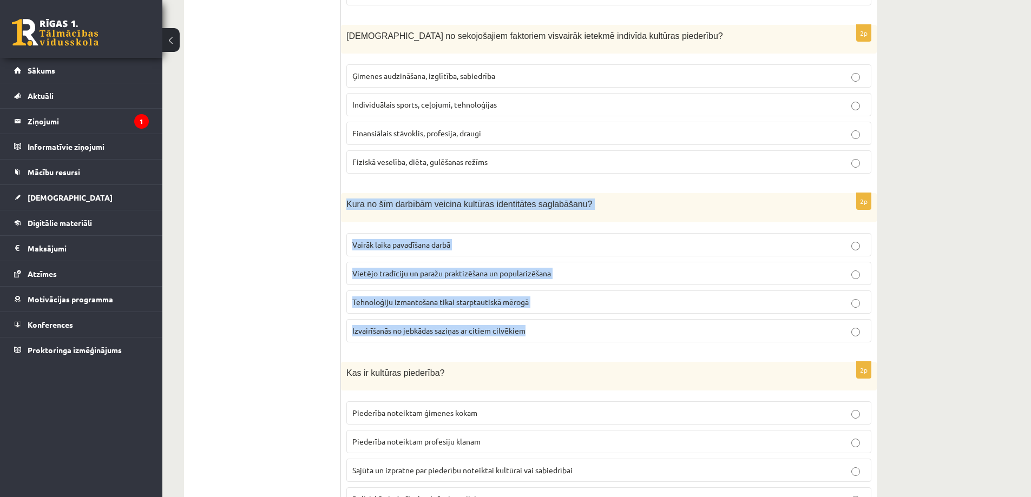
drag, startPoint x: 343, startPoint y: 207, endPoint x: 583, endPoint y: 321, distance: 265.7
click at [583, 321] on div "2p Kura no šīm darbībām veicina kultūras identitātes saglabāšanu? Vairāk laika …" at bounding box center [609, 272] width 536 height 158
click at [507, 269] on span "Vietējo tradīciju un paražu praktizēšana un popularizēšana" at bounding box center [451, 273] width 199 height 10
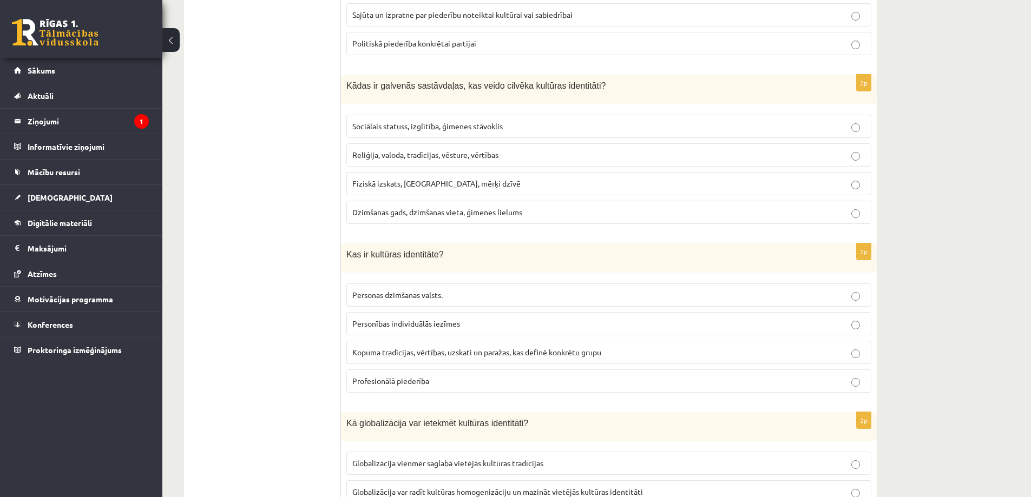
scroll to position [1190, 0]
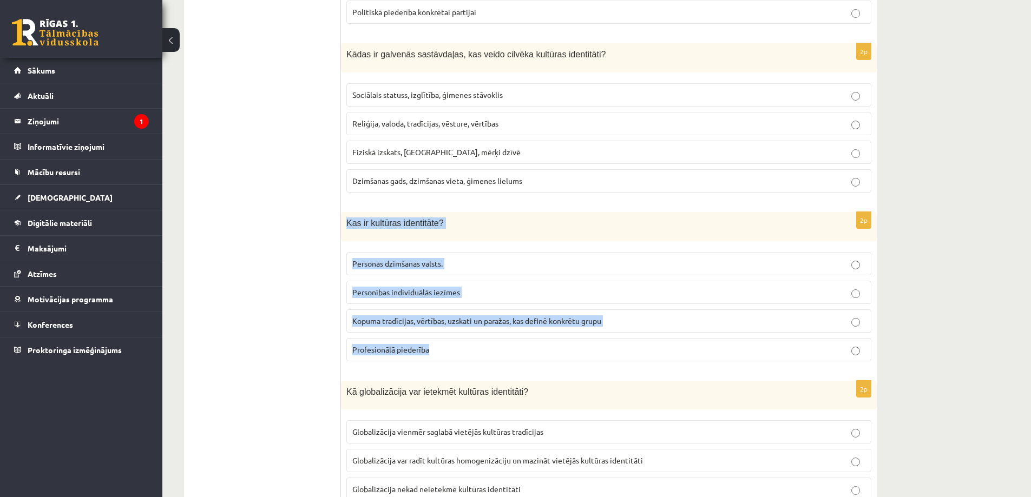
drag, startPoint x: 342, startPoint y: 222, endPoint x: 574, endPoint y: 344, distance: 261.3
click at [574, 344] on div "2p Kas ir kultūras identitāte? Personas dzimšanas valsts. Personības individuāl…" at bounding box center [609, 291] width 536 height 158
click at [458, 322] on span "Kopuma tradīcijas, vērtības, uzskati un paražas, kas definē konkrētu grupu" at bounding box center [476, 321] width 249 height 10
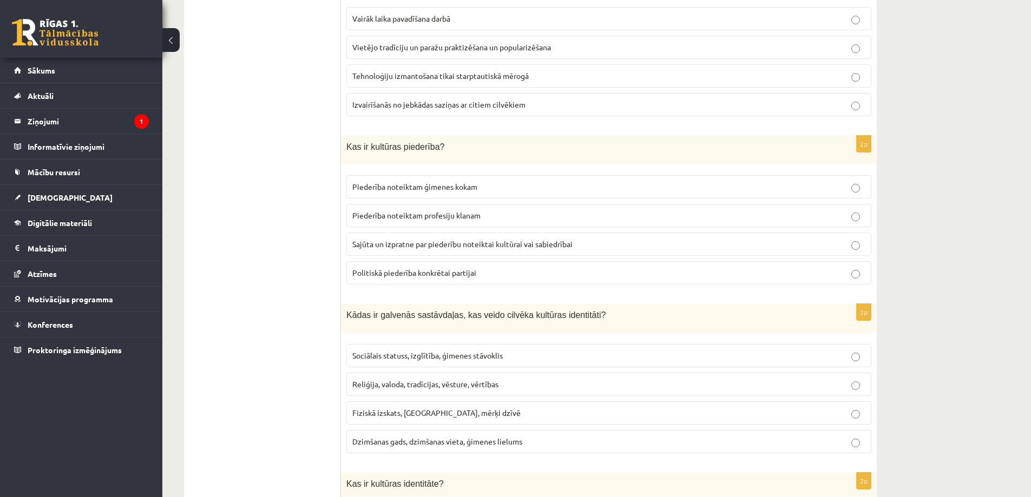
scroll to position [920, 0]
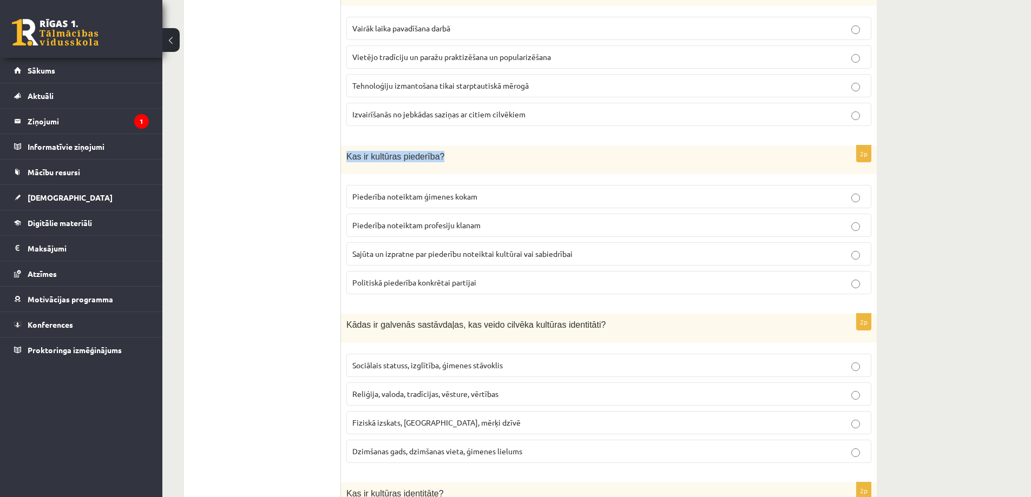
drag, startPoint x: 371, startPoint y: 163, endPoint x: 476, endPoint y: 167, distance: 104.5
click at [476, 167] on div "Kas ir kultūras piederība?" at bounding box center [609, 160] width 536 height 29
click at [360, 163] on div "Kas ir kultūras piederība?" at bounding box center [609, 160] width 536 height 29
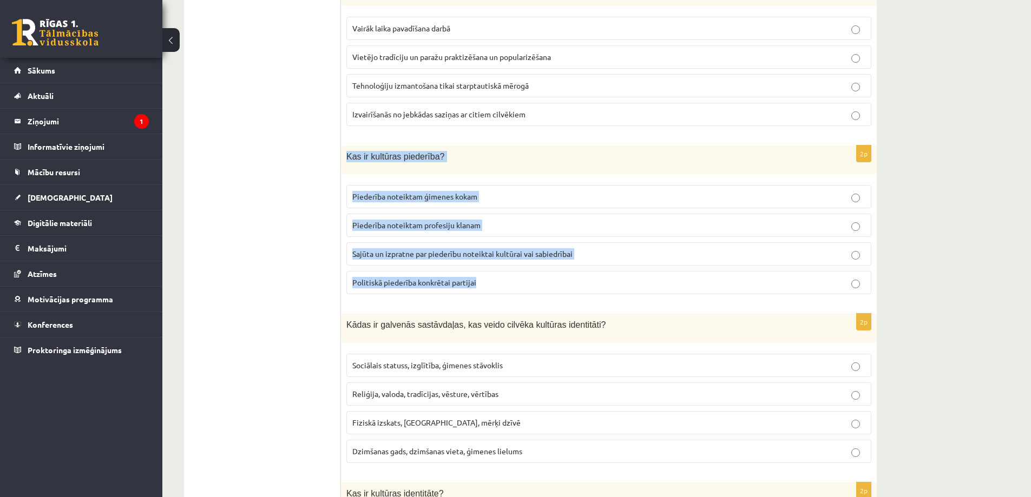
drag, startPoint x: 344, startPoint y: 157, endPoint x: 514, endPoint y: 279, distance: 209.1
click at [514, 279] on div "2p Kas ir kultūras piederība? Piederība noteiktam ģimenes kokam Piederība notei…" at bounding box center [609, 225] width 536 height 158
click at [603, 245] on label "Sajūta un izpratne par piederību noteiktai kultūrai vai sabiedrībai" at bounding box center [608, 253] width 525 height 23
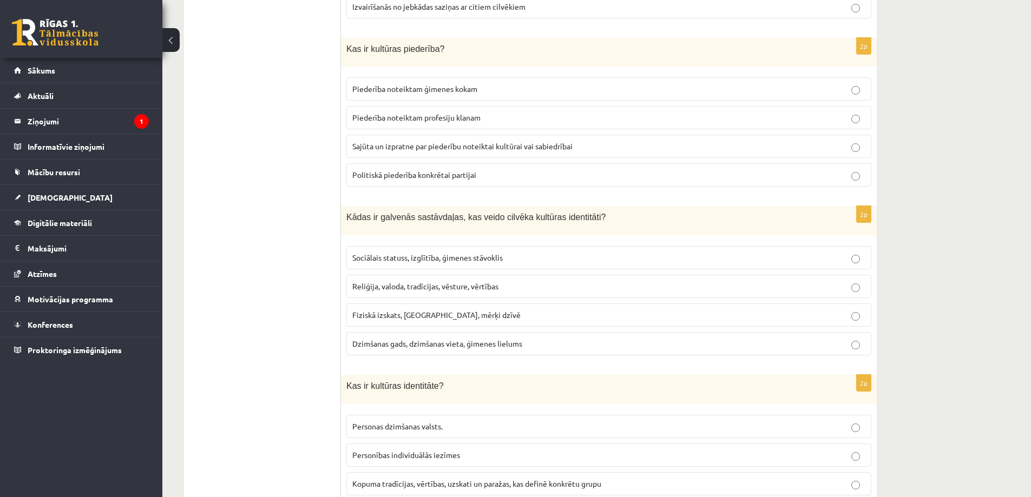
scroll to position [1028, 0]
click at [480, 262] on p "Sociālais statuss, izglītība, ģimenes stāvoklis" at bounding box center [608, 257] width 513 height 11
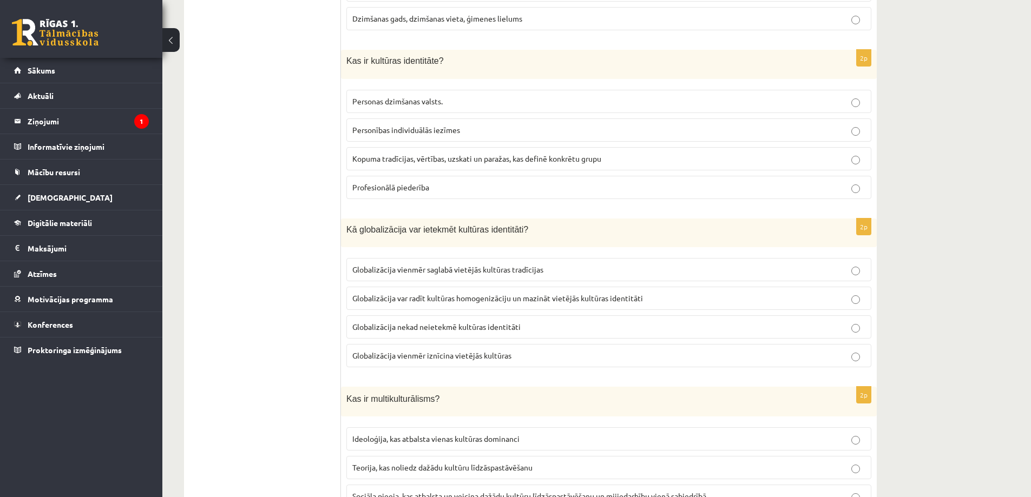
scroll to position [1407, 0]
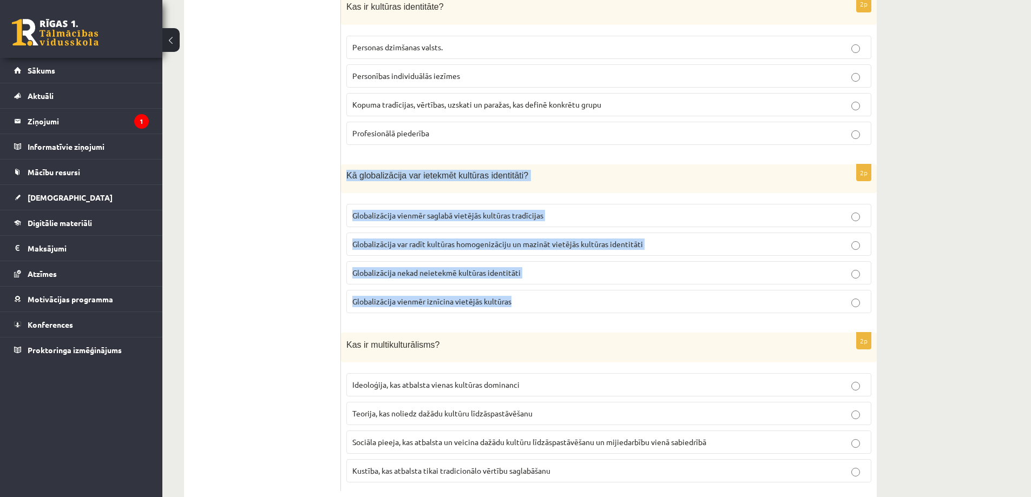
drag, startPoint x: 342, startPoint y: 176, endPoint x: 550, endPoint y: 300, distance: 242.1
click at [550, 300] on div "2p Kā globalizācija var ietekmēt kultūras identitāti? Globalizācija vienmēr sag…" at bounding box center [609, 243] width 536 height 158
click at [575, 243] on span "Globalizācija var radīt kultūras homogenizāciju un mazināt vietējās kultūras id…" at bounding box center [497, 244] width 291 height 10
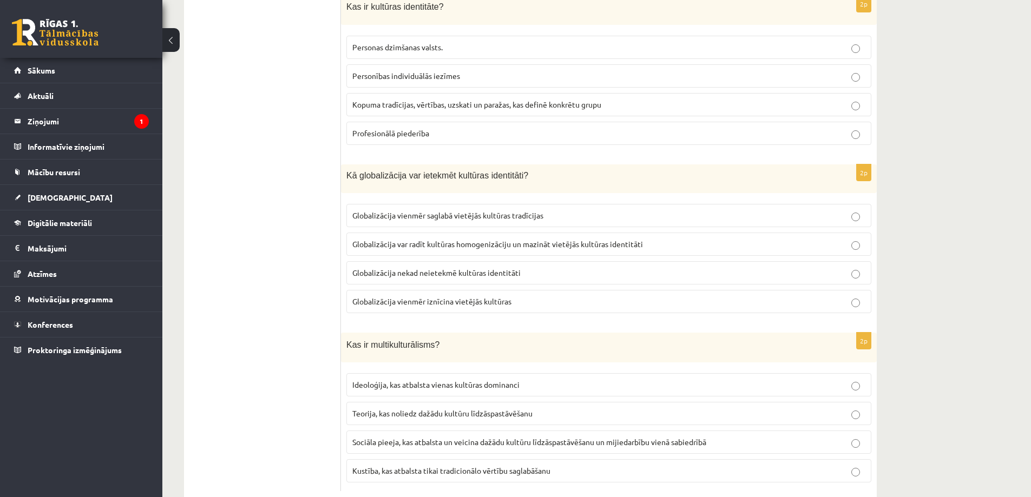
scroll to position [1434, 0]
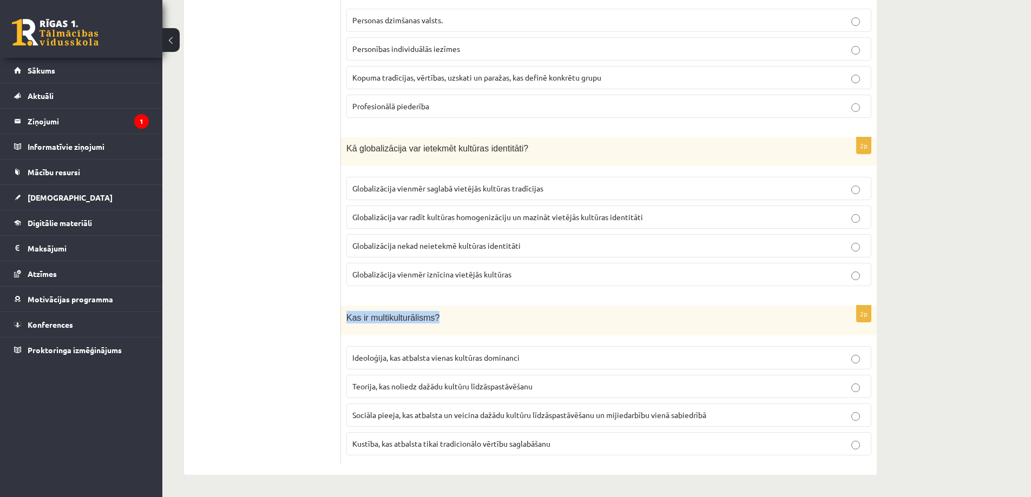
drag, startPoint x: 346, startPoint y: 318, endPoint x: 457, endPoint y: 323, distance: 111.0
click at [457, 323] on div "Kas ir multikulturālisms?" at bounding box center [609, 321] width 536 height 30
click at [432, 415] on span "Sociāla pieeja, kas atbalsta un veicina dažādu kultūru līdzāspastāvēšanu un mij…" at bounding box center [529, 415] width 354 height 10
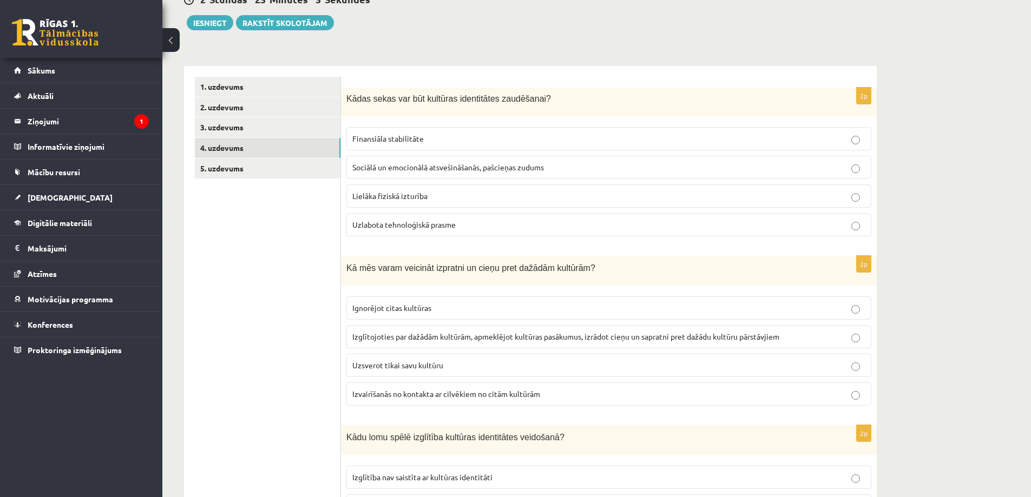
scroll to position [28, 0]
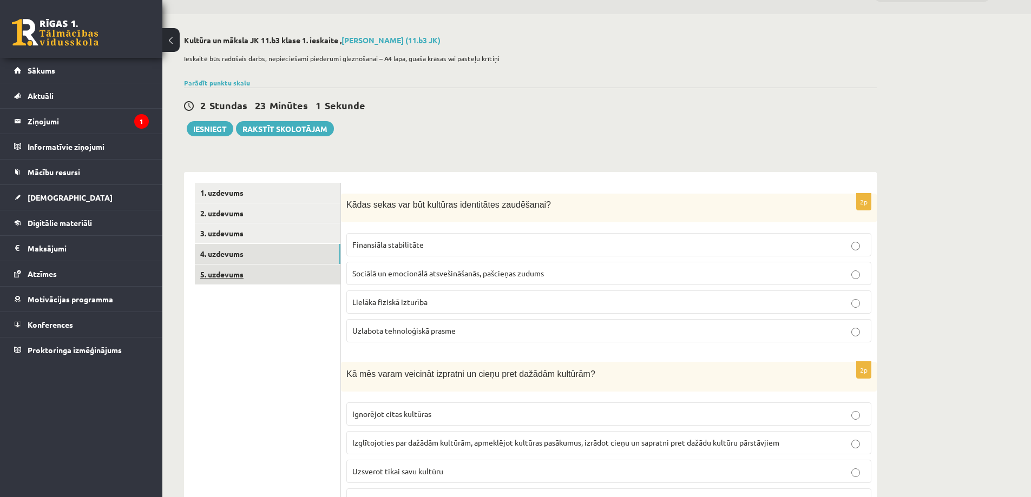
click at [260, 275] on link "5. uzdevums" at bounding box center [268, 275] width 146 height 20
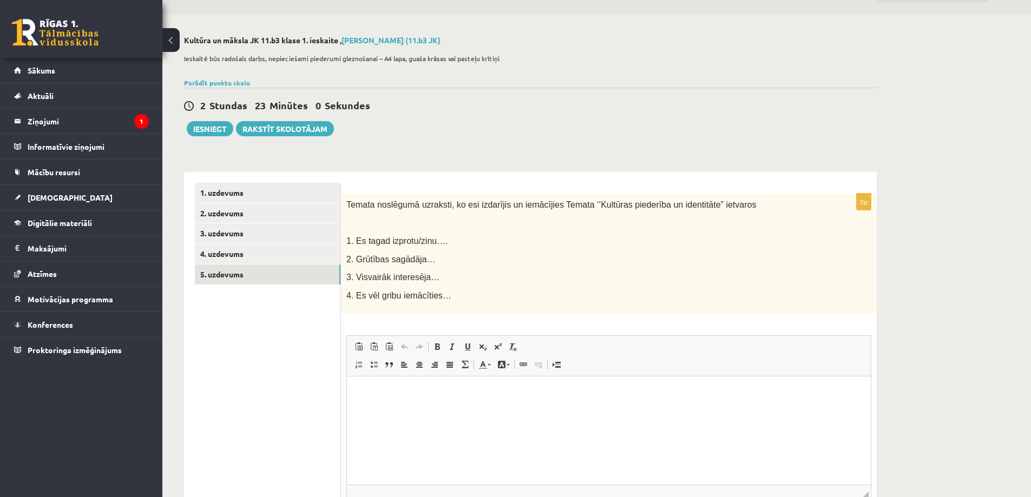
scroll to position [0, 0]
click at [406, 410] on html at bounding box center [609, 393] width 524 height 33
click at [408, 410] on html at bounding box center [609, 393] width 524 height 33
click at [407, 410] on html at bounding box center [609, 393] width 524 height 33
click at [508, 410] on html at bounding box center [609, 393] width 524 height 33
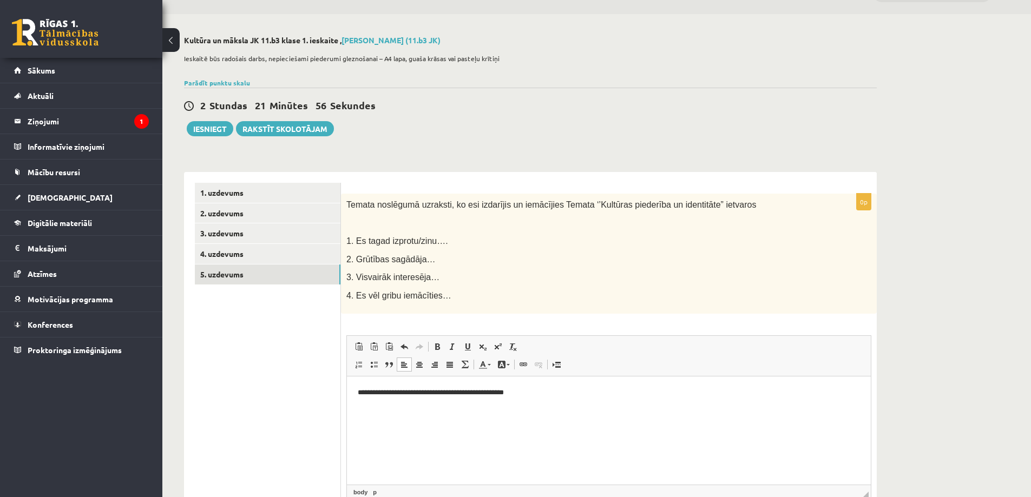
click at [414, 410] on html "**********" at bounding box center [609, 393] width 524 height 33
click at [527, 395] on p "**********" at bounding box center [609, 392] width 502 height 11
click at [250, 235] on link "3. uzdevums" at bounding box center [268, 233] width 146 height 20
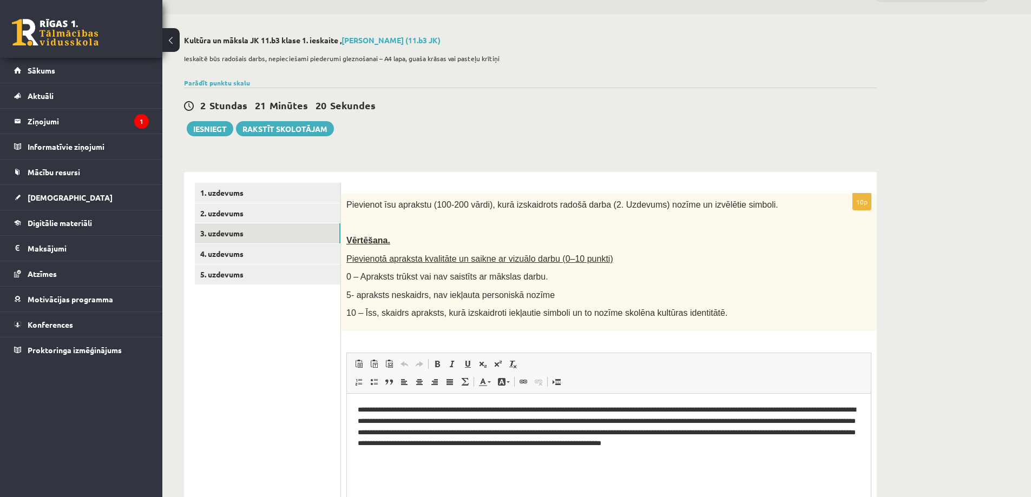
scroll to position [136, 0]
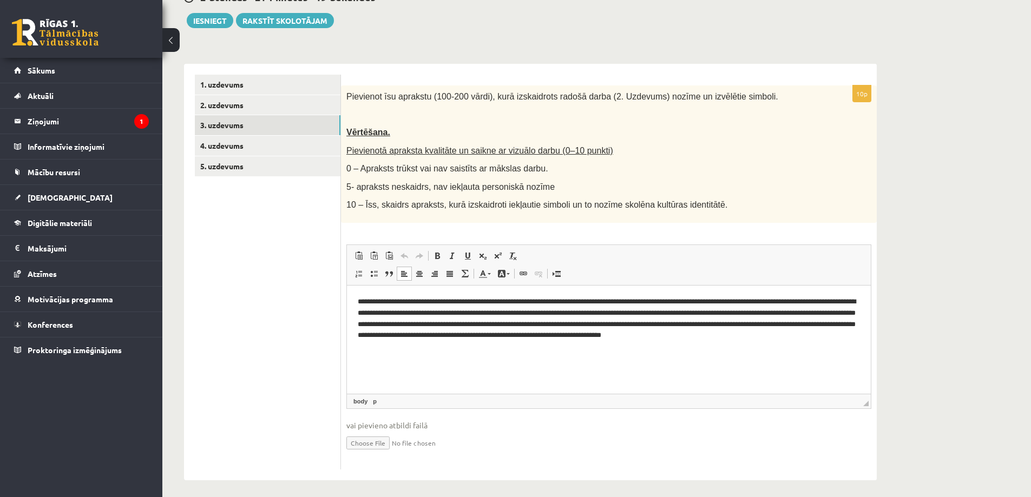
click at [403, 363] on html "**********" at bounding box center [609, 324] width 524 height 78
click at [639, 298] on p "**********" at bounding box center [609, 324] width 502 height 56
click at [436, 314] on p "**********" at bounding box center [609, 324] width 502 height 56
click at [438, 313] on p "**********" at bounding box center [609, 324] width 502 height 56
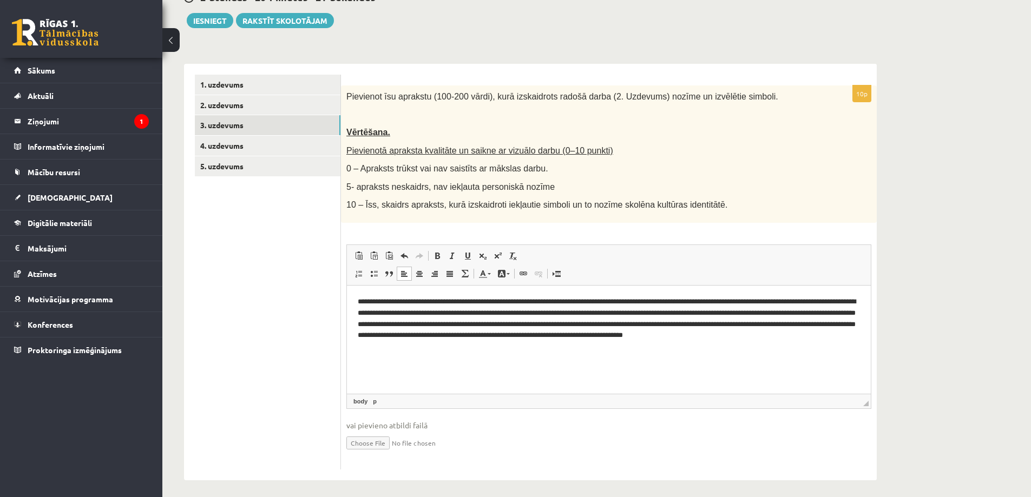
click at [563, 324] on p "**********" at bounding box center [609, 324] width 502 height 56
click at [376, 345] on p "**********" at bounding box center [609, 324] width 502 height 56
click at [388, 358] on html "**********" at bounding box center [609, 324] width 524 height 78
click at [457, 344] on p "**********" at bounding box center [609, 324] width 502 height 56
drag, startPoint x: 476, startPoint y: 342, endPoint x: 458, endPoint y: 348, distance: 18.3
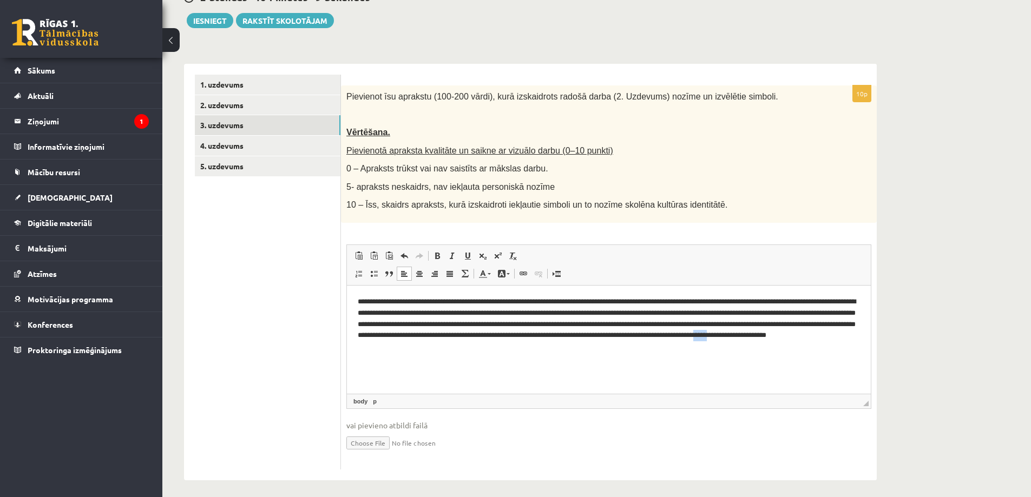
click at [458, 348] on p "**********" at bounding box center [609, 324] width 502 height 56
click at [549, 351] on p "**********" at bounding box center [609, 324] width 502 height 56
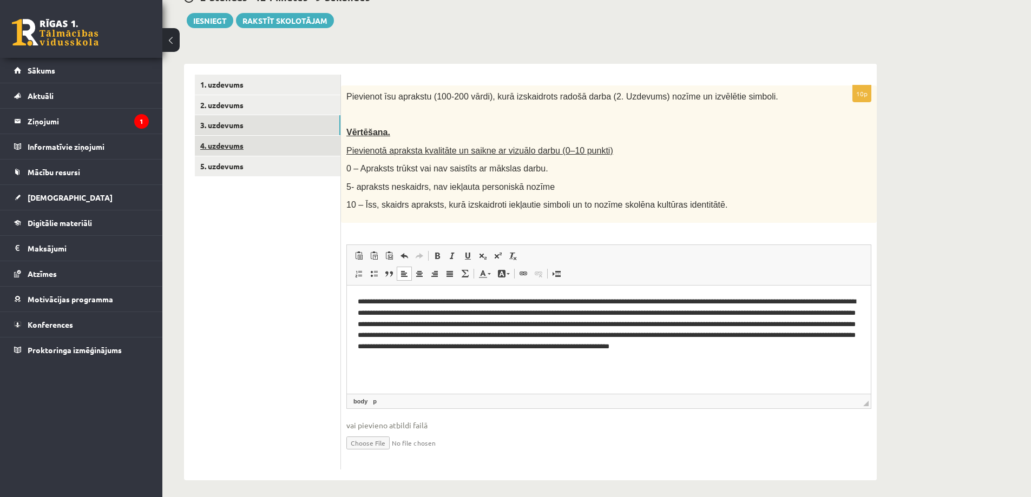
click at [286, 147] on link "4. uzdevums" at bounding box center [268, 146] width 146 height 20
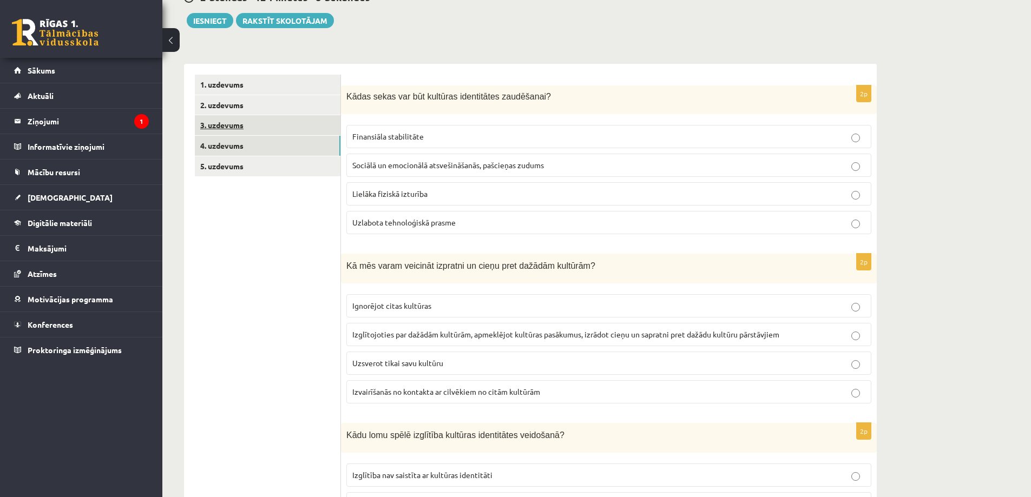
click at [278, 123] on link "3. uzdevums" at bounding box center [268, 125] width 146 height 20
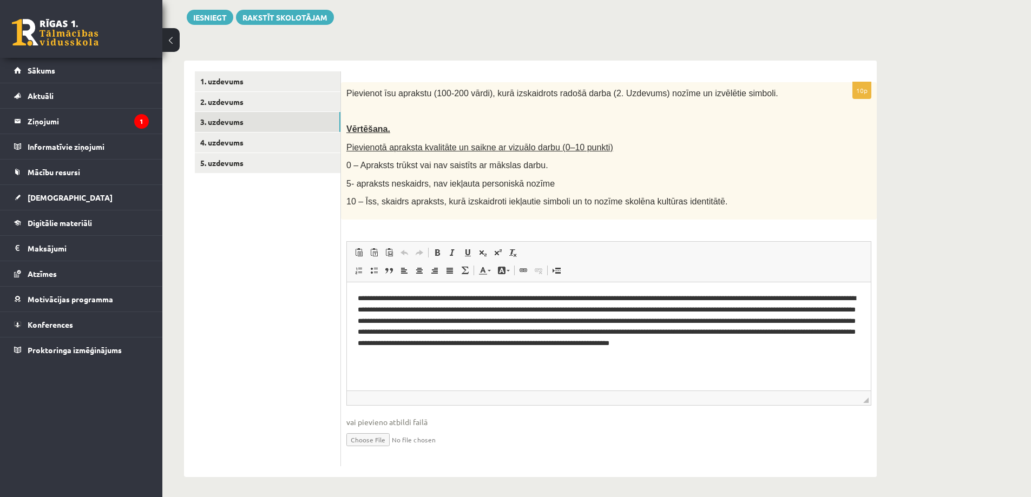
scroll to position [142, 0]
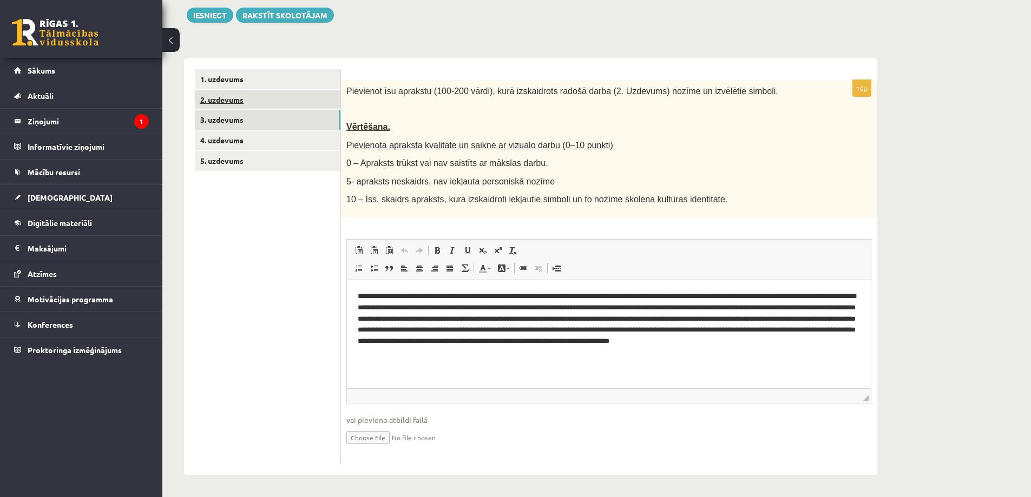
click at [246, 98] on link "2. uzdevums" at bounding box center [268, 100] width 146 height 20
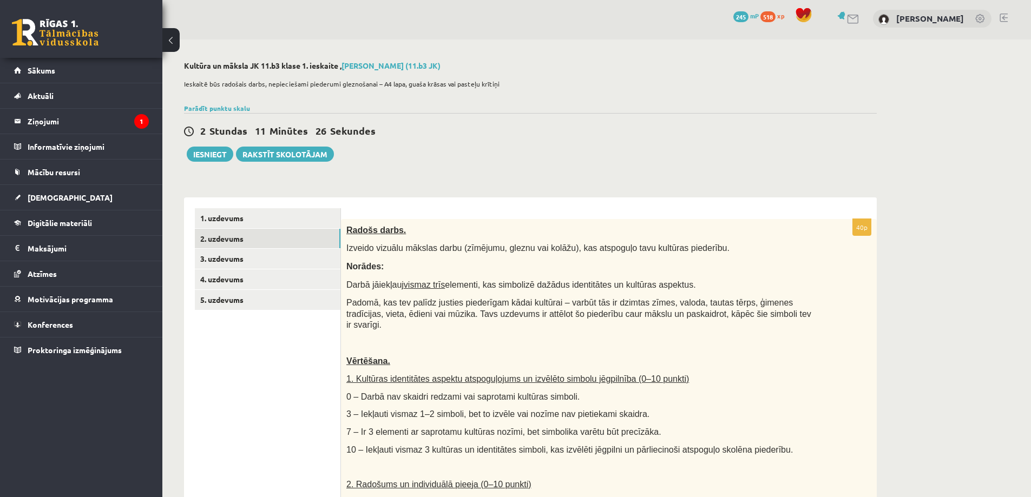
scroll to position [0, 0]
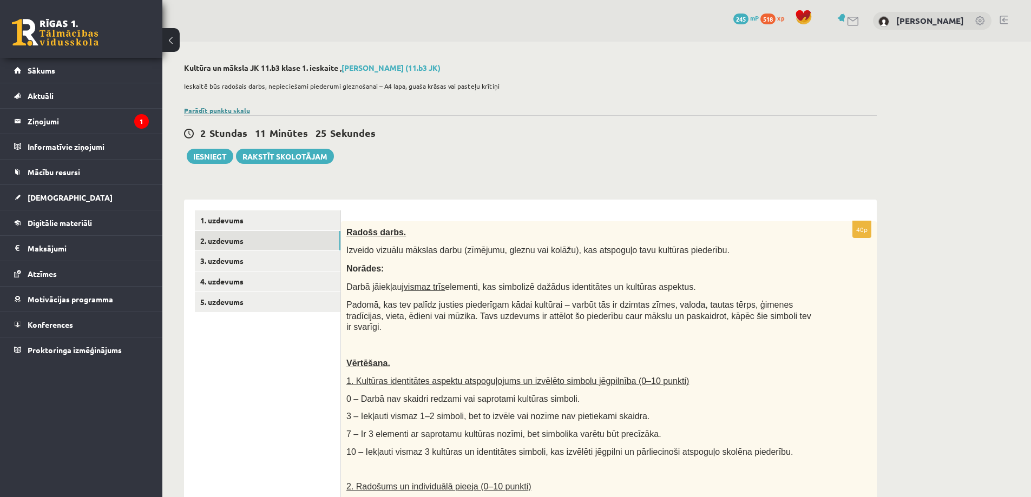
click at [212, 111] on link "Parādīt punktu skalu" at bounding box center [217, 110] width 66 height 9
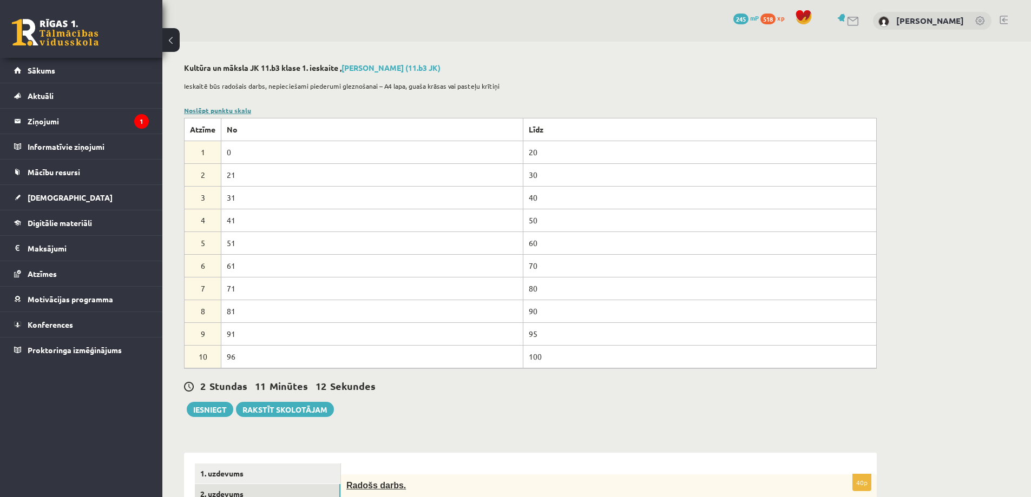
click at [233, 111] on link "Noslēpt punktu skalu" at bounding box center [217, 110] width 67 height 9
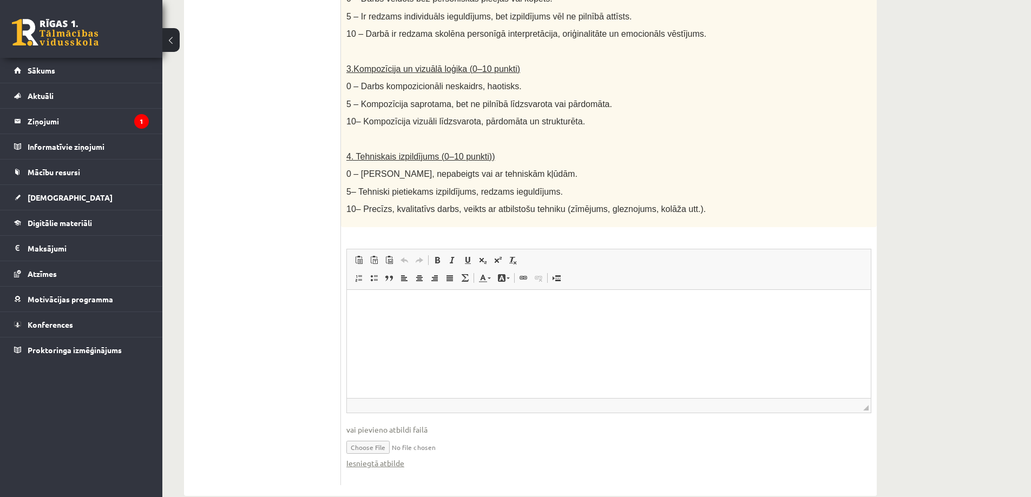
scroll to position [516, 0]
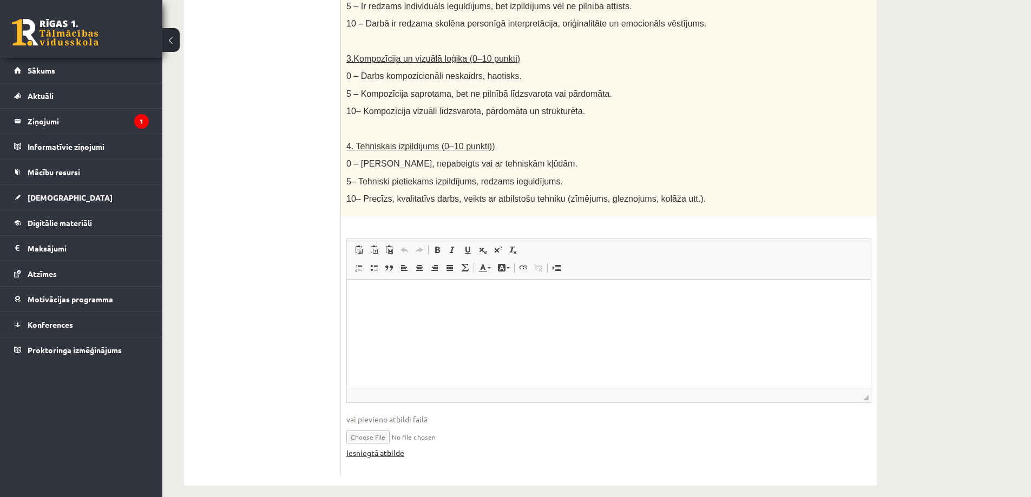
click at [373, 447] on link "Iesniegtā atbilde" at bounding box center [375, 452] width 58 height 11
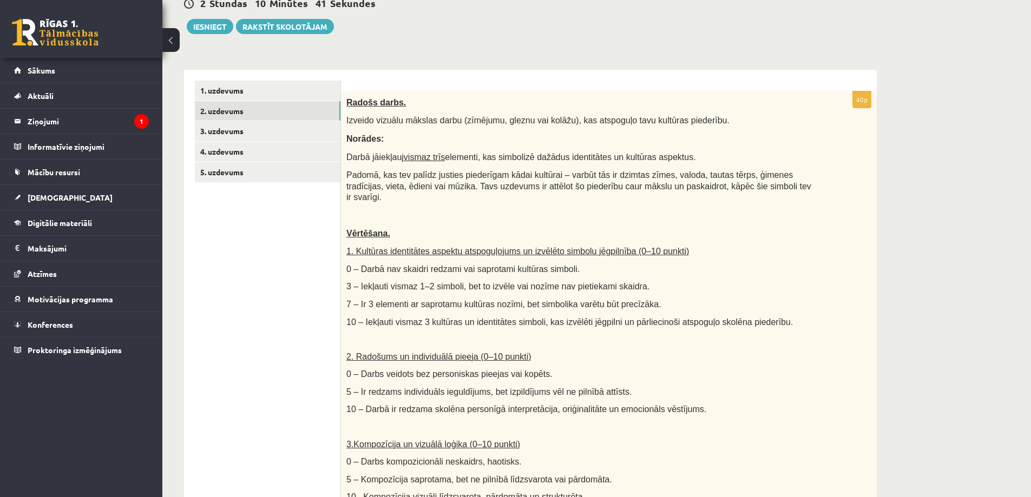
scroll to position [0, 0]
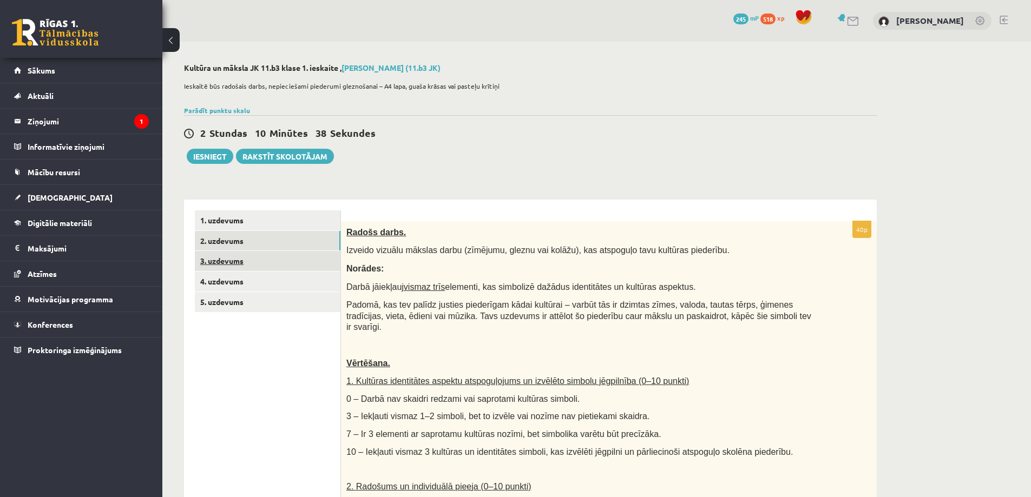
click at [271, 266] on link "3. uzdevums" at bounding box center [268, 261] width 146 height 20
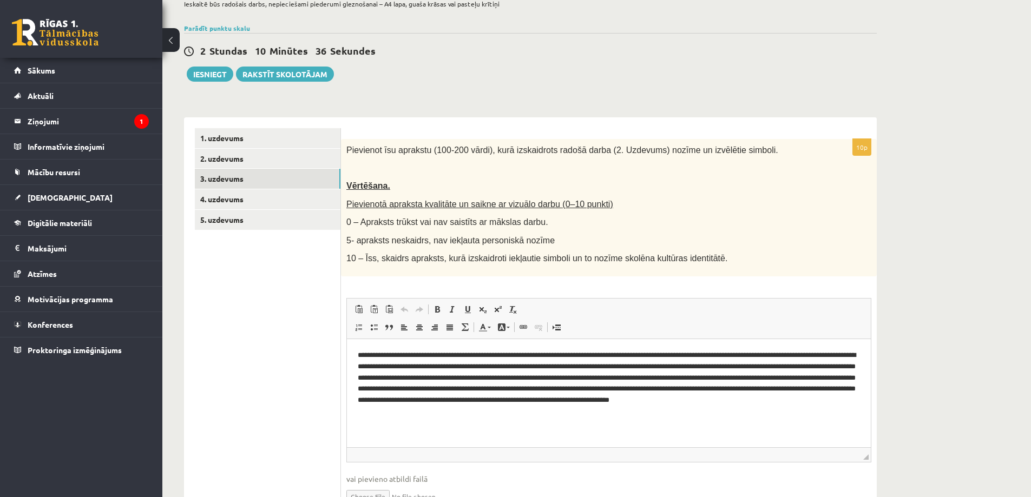
scroll to position [142, 0]
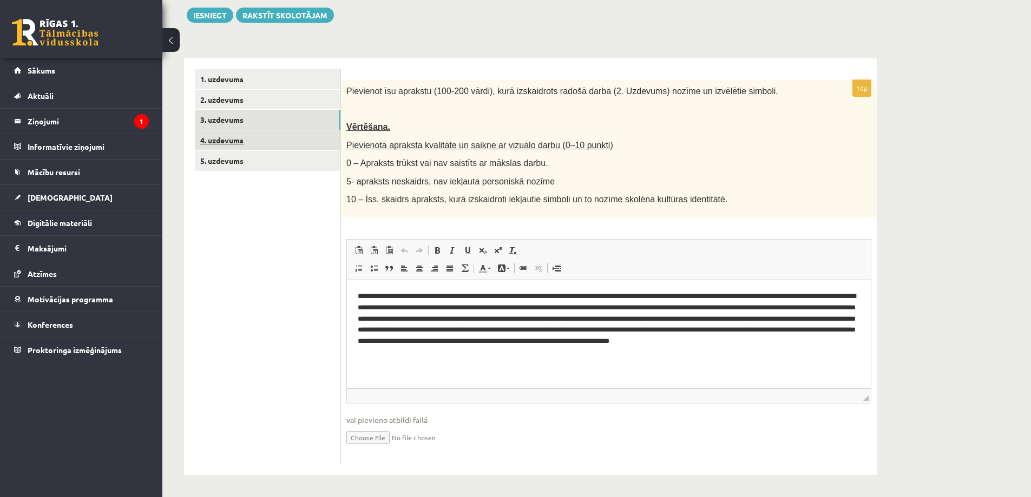
click at [274, 141] on link "4. uzdevums" at bounding box center [268, 140] width 146 height 20
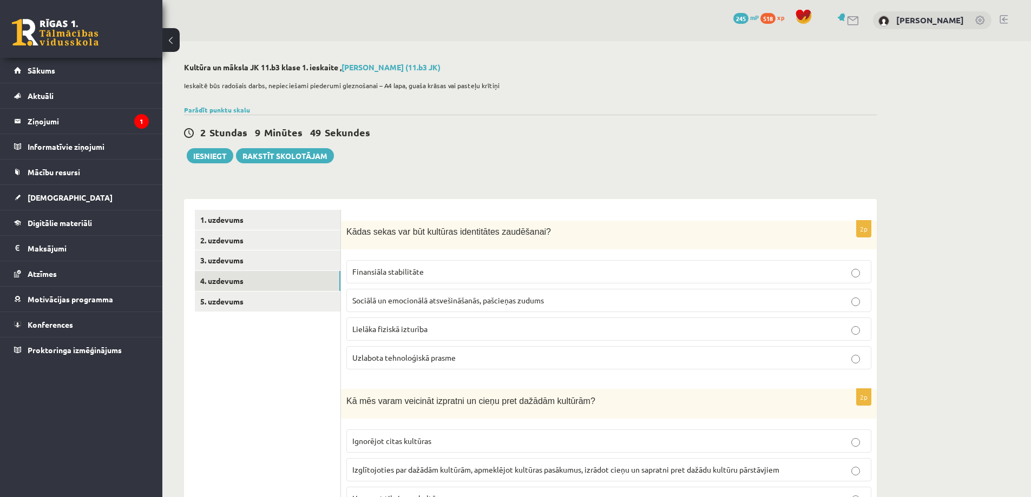
scroll to position [0, 0]
click at [302, 307] on link "5. uzdevums" at bounding box center [268, 302] width 146 height 20
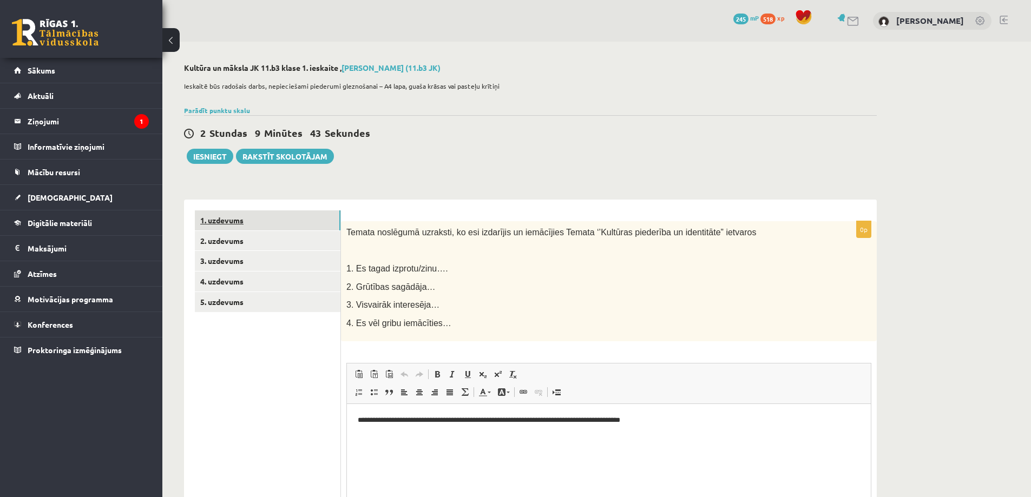
click at [249, 221] on link "1. uzdevums" at bounding box center [268, 220] width 146 height 20
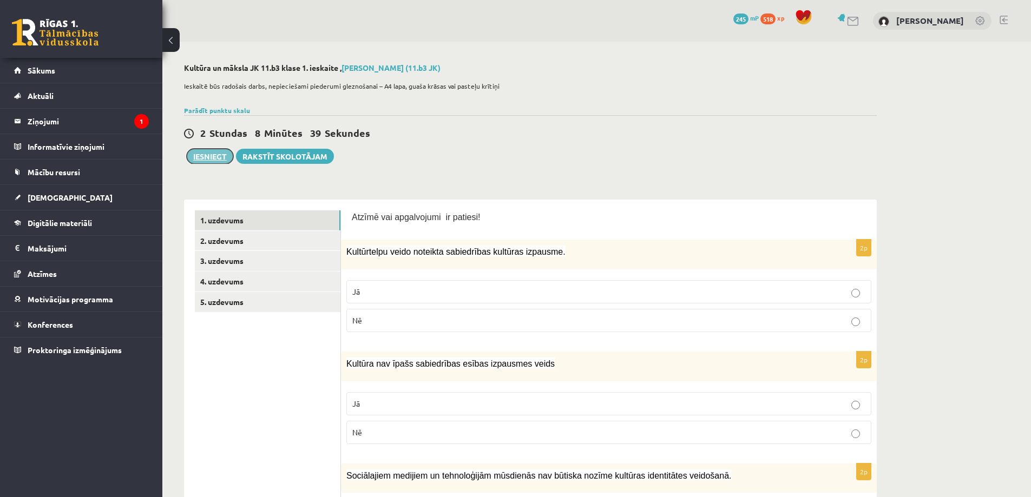
click at [213, 156] on button "Iesniegt" at bounding box center [210, 156] width 47 height 15
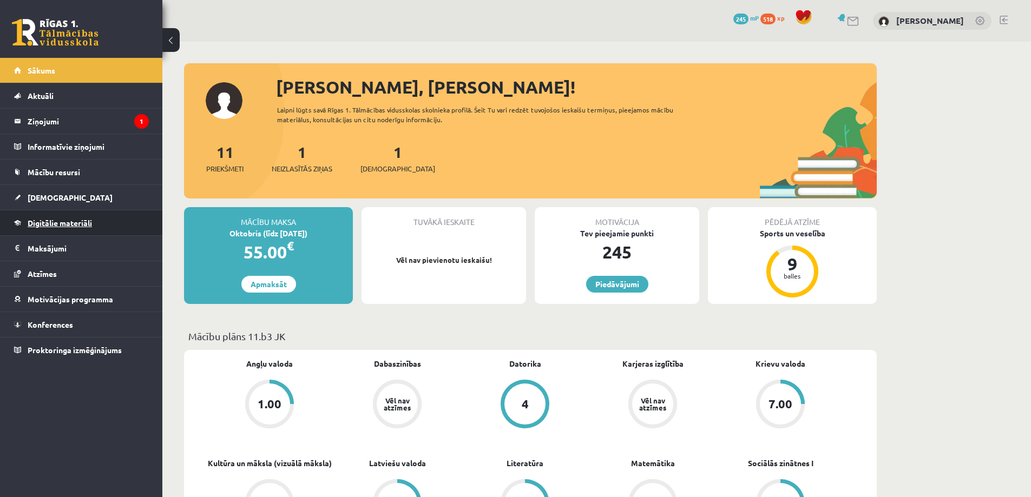
click at [105, 224] on link "Digitālie materiāli" at bounding box center [81, 222] width 135 height 25
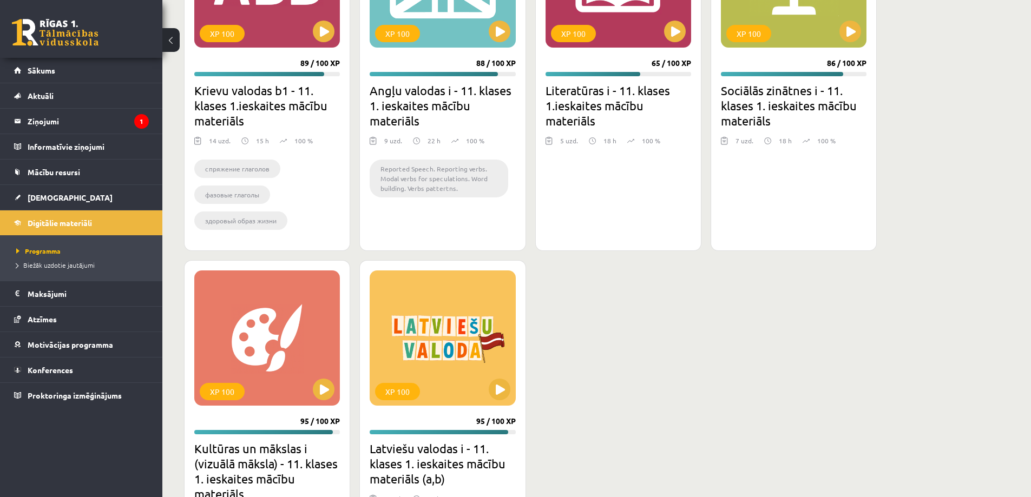
scroll to position [1244, 0]
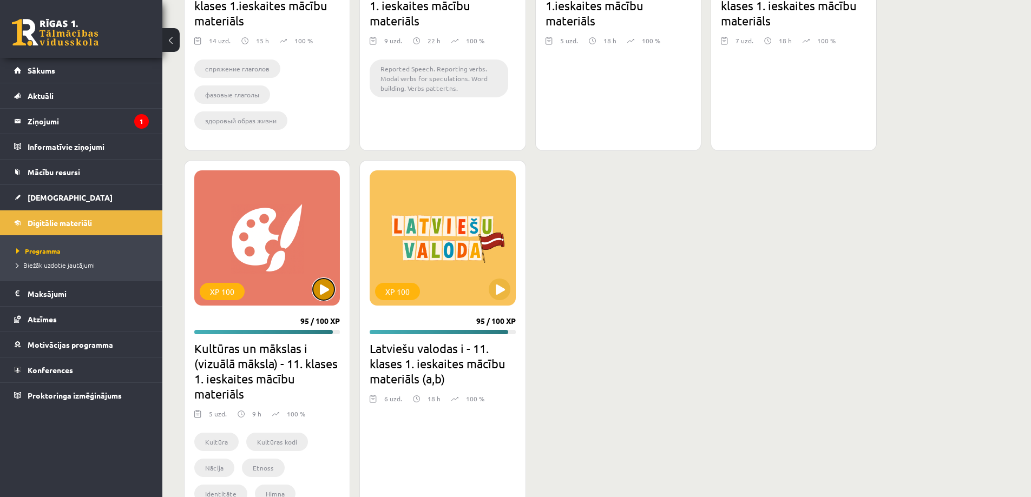
click at [326, 298] on button at bounding box center [324, 290] width 22 height 22
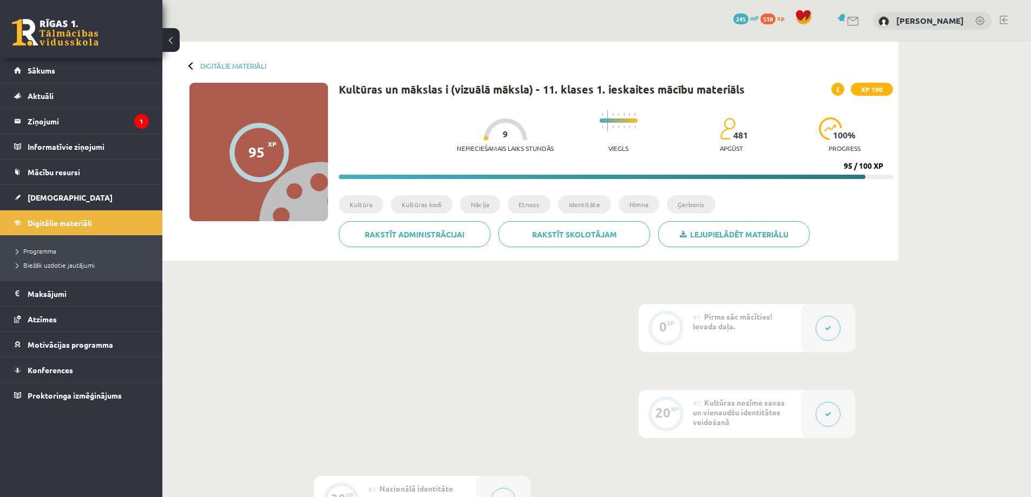
click at [824, 409] on button at bounding box center [827, 414] width 25 height 25
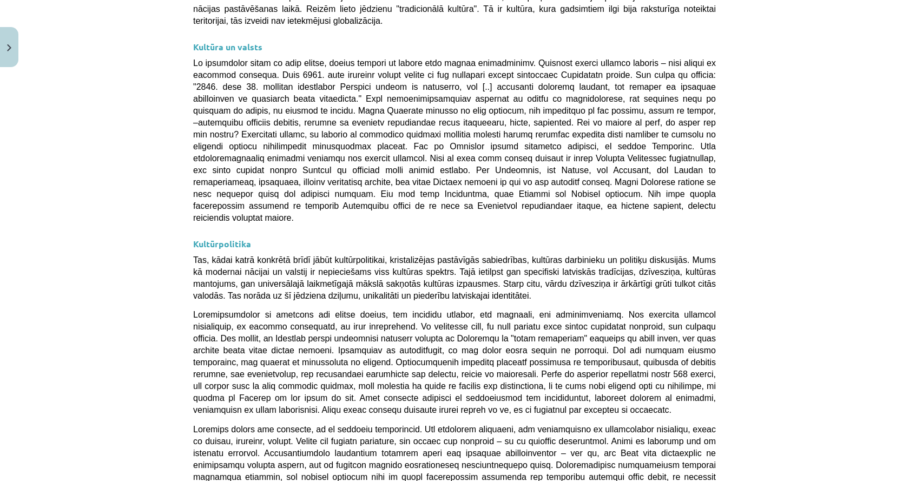
scroll to position [2830, 0]
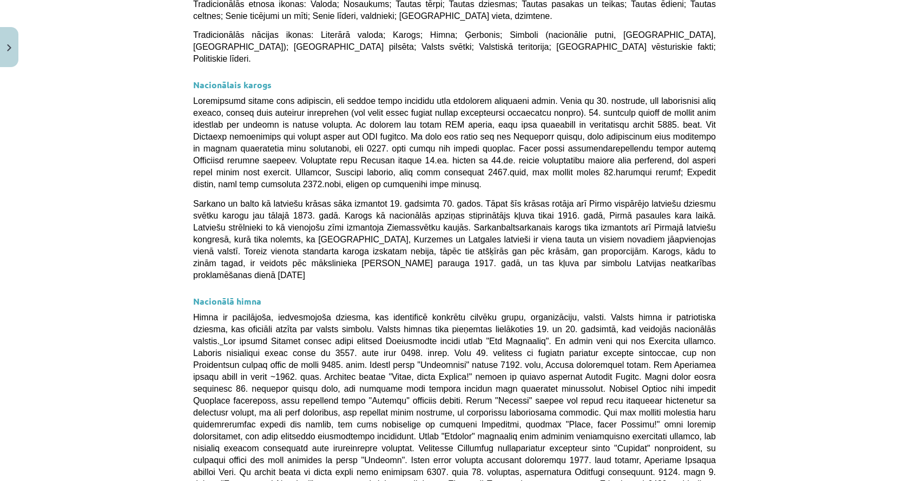
scroll to position [298, 0]
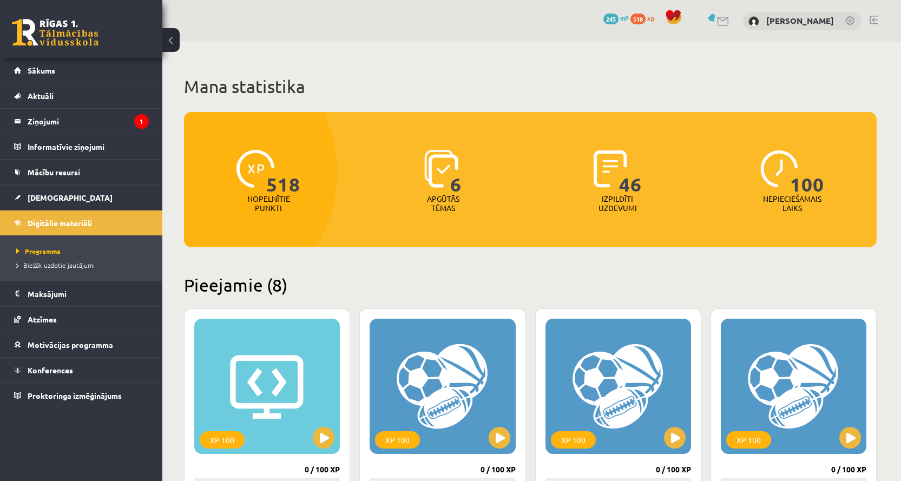
scroll to position [1244, 0]
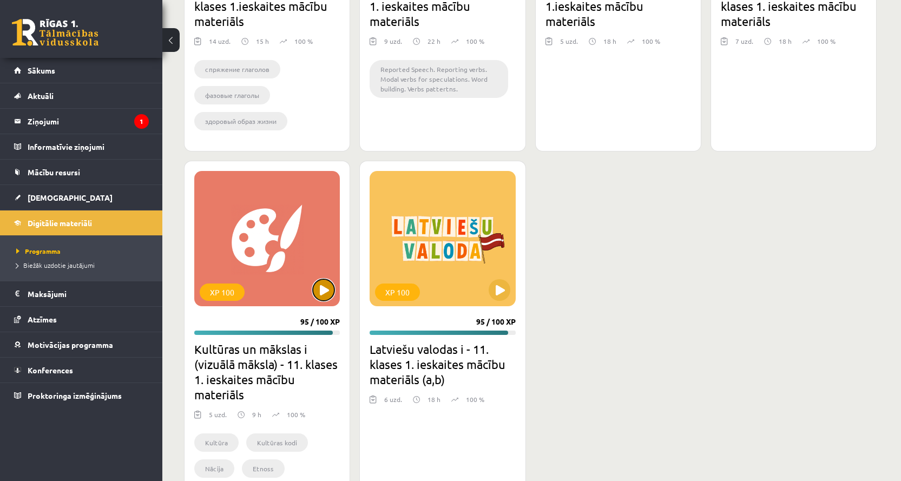
click at [326, 289] on button at bounding box center [324, 290] width 22 height 22
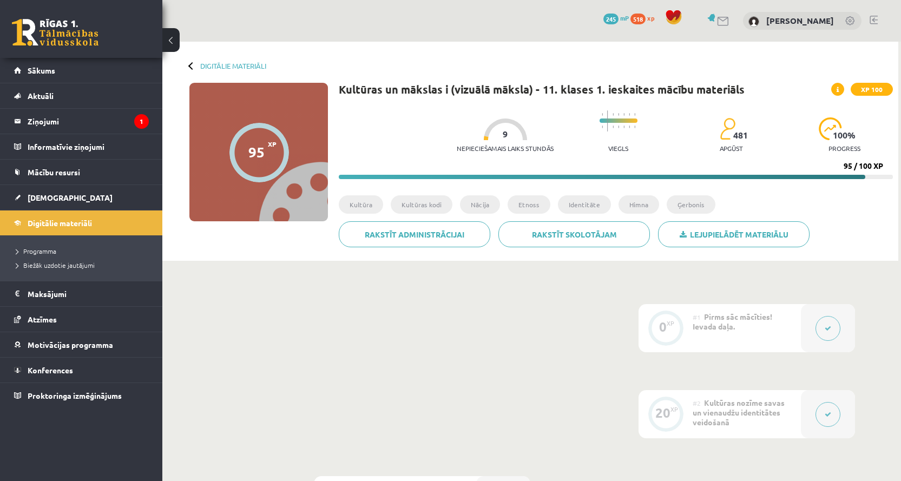
click at [828, 414] on icon at bounding box center [827, 414] width 6 height 6
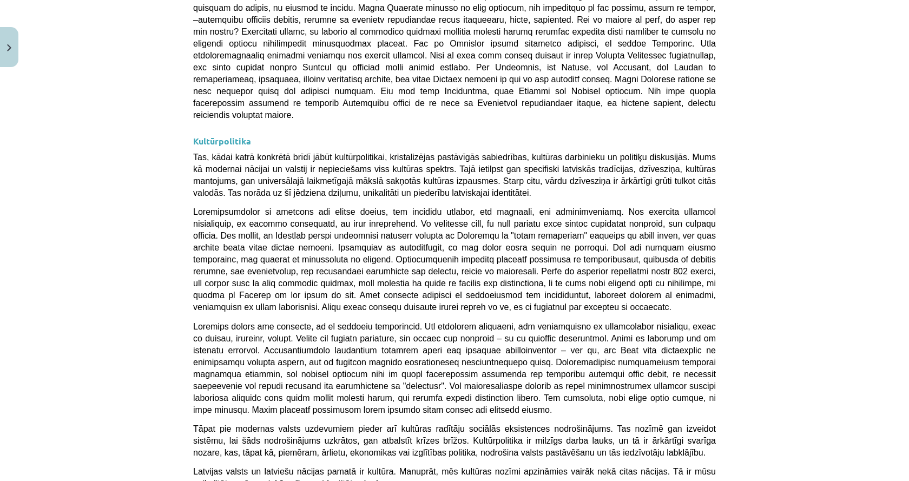
scroll to position [2830, 0]
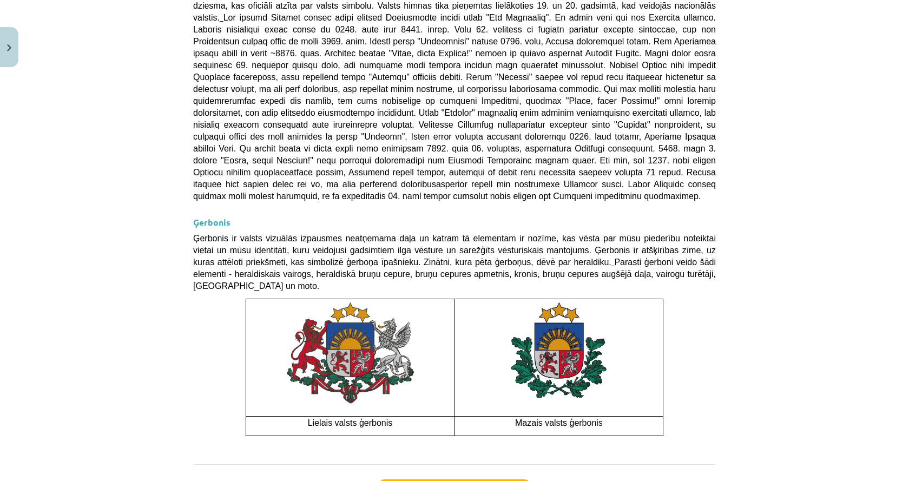
scroll to position [757, 0]
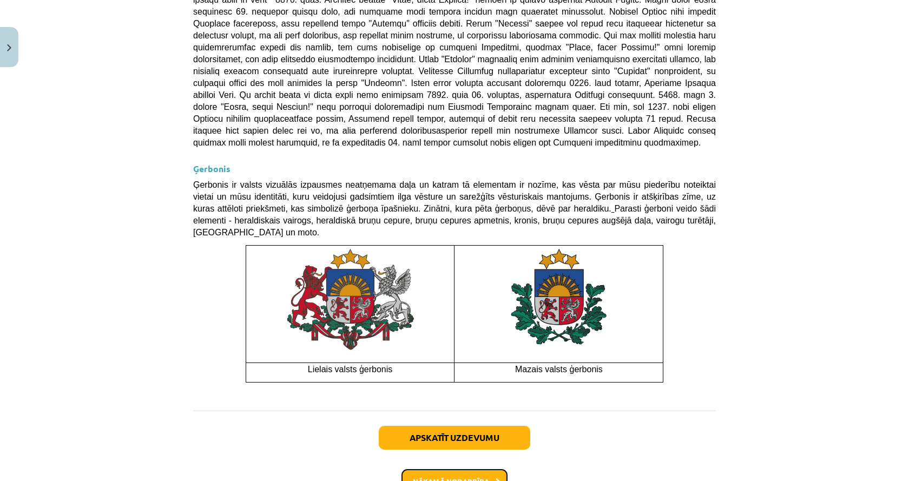
click at [444, 469] on button "Nākamā nodarbība" at bounding box center [454, 481] width 106 height 25
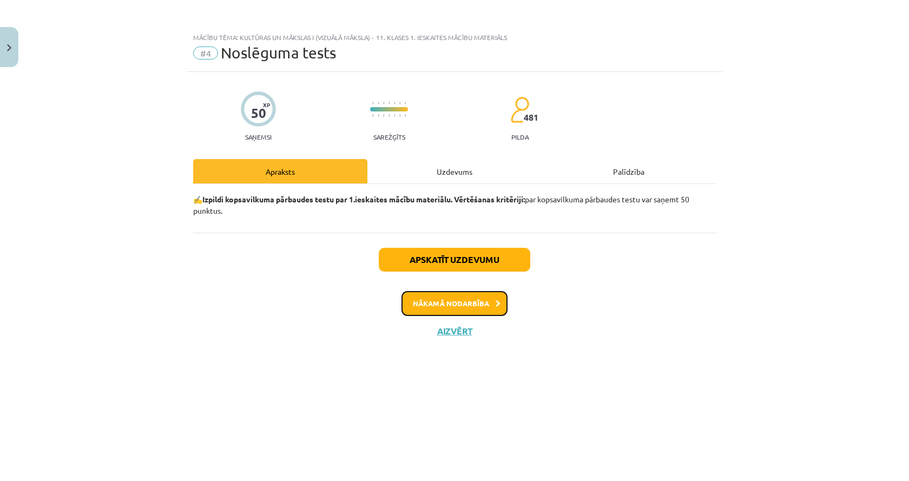
scroll to position [0, 0]
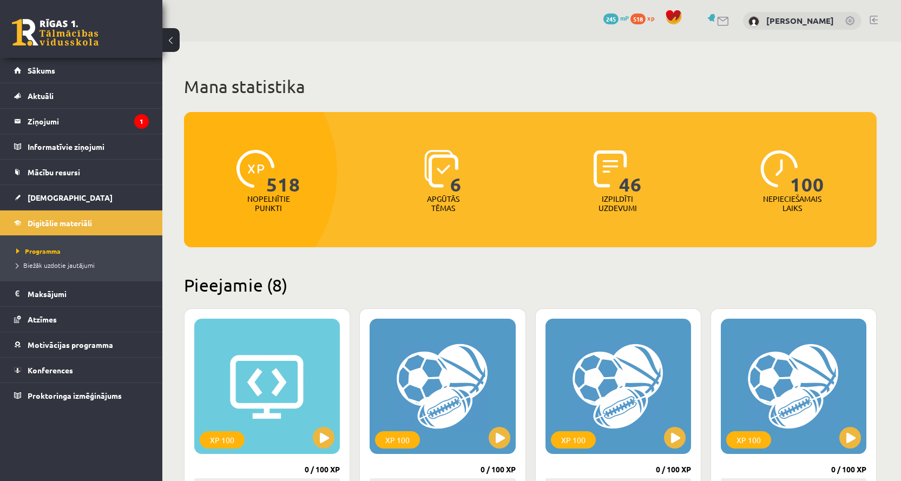
scroll to position [1243, 0]
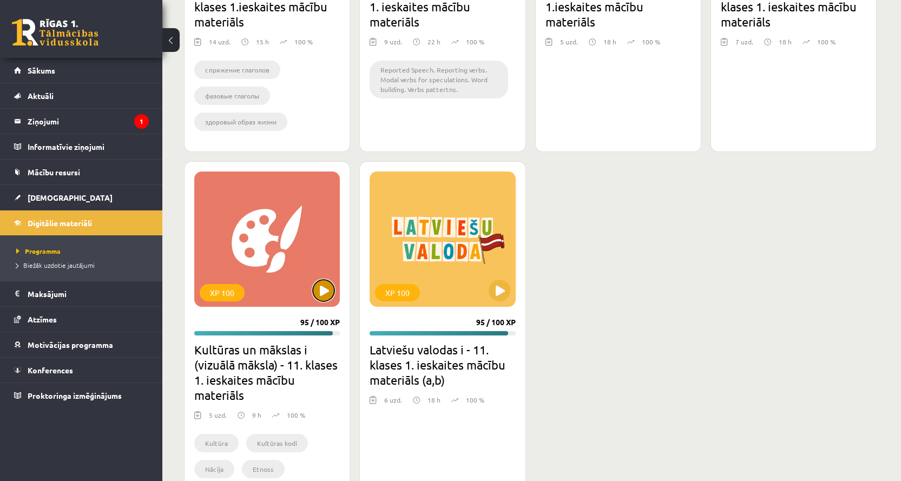
click at [328, 294] on button at bounding box center [324, 291] width 22 height 22
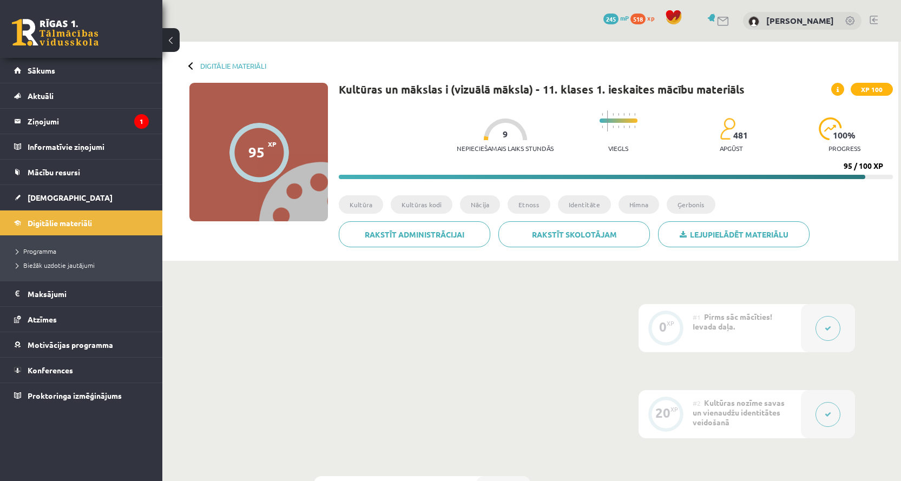
click at [827, 335] on button at bounding box center [827, 328] width 25 height 25
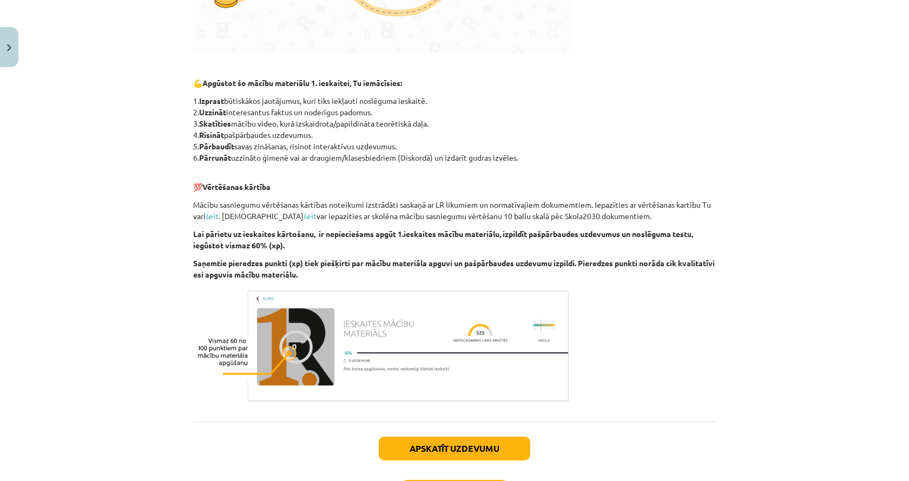
scroll to position [541, 0]
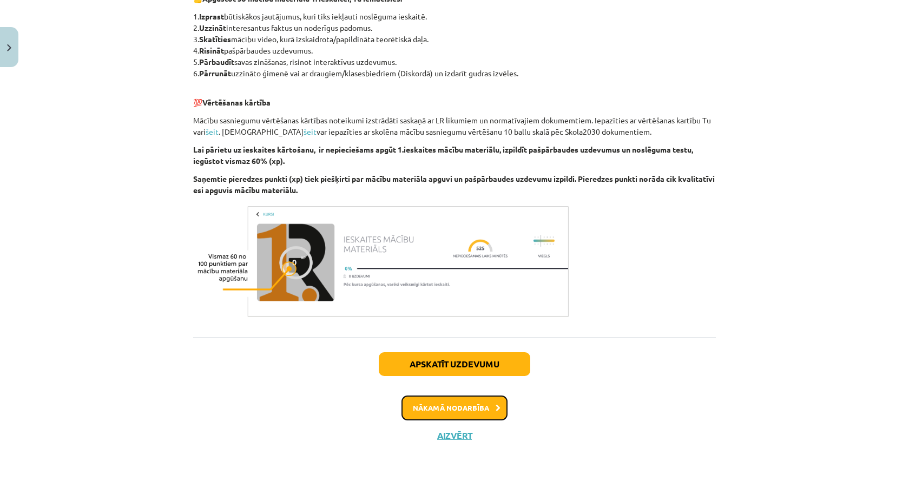
click at [455, 415] on button "Nākamā nodarbība" at bounding box center [454, 407] width 106 height 25
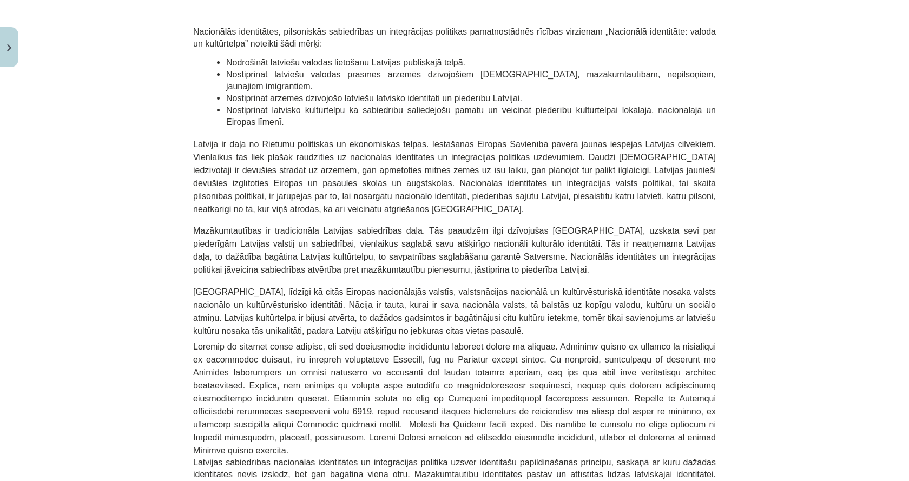
scroll to position [784, 0]
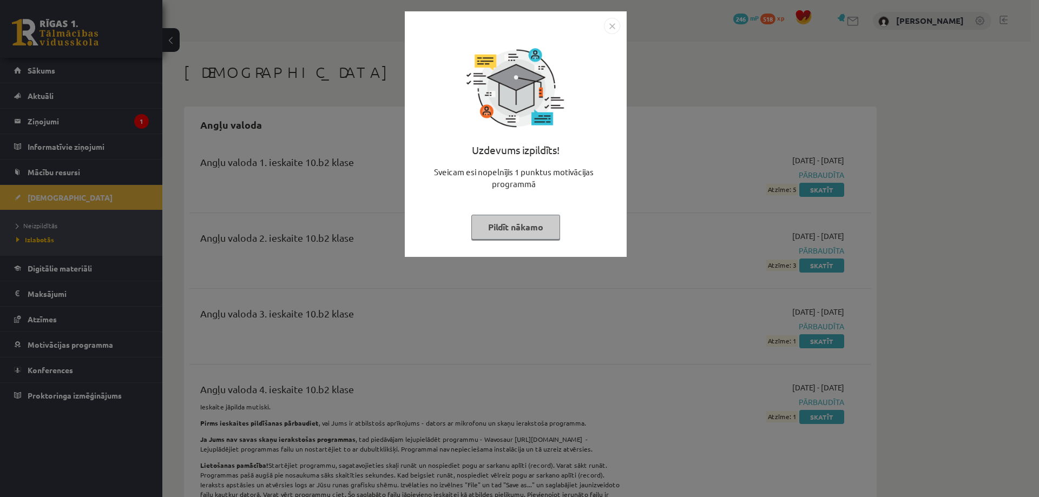
click at [528, 218] on button "Pildīt nākamo" at bounding box center [515, 227] width 89 height 25
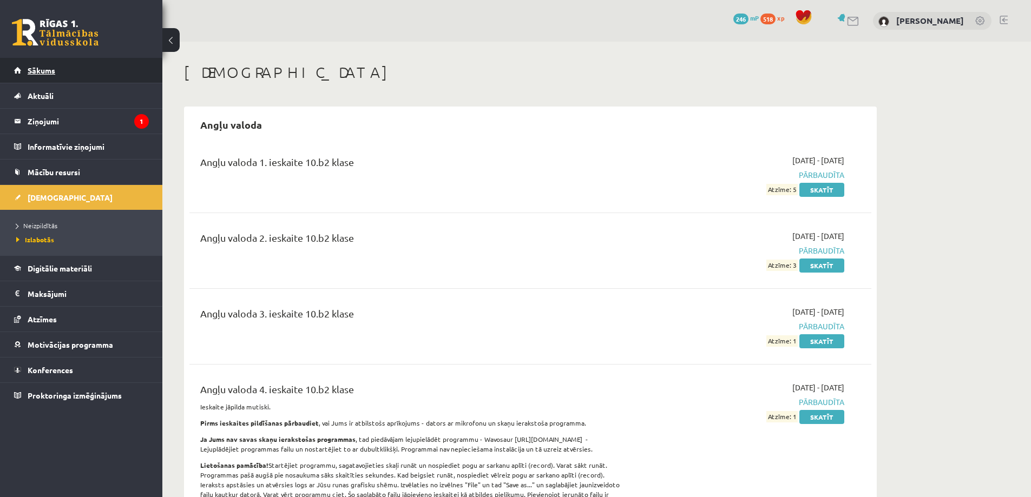
click at [72, 69] on link "Sākums" at bounding box center [81, 70] width 135 height 25
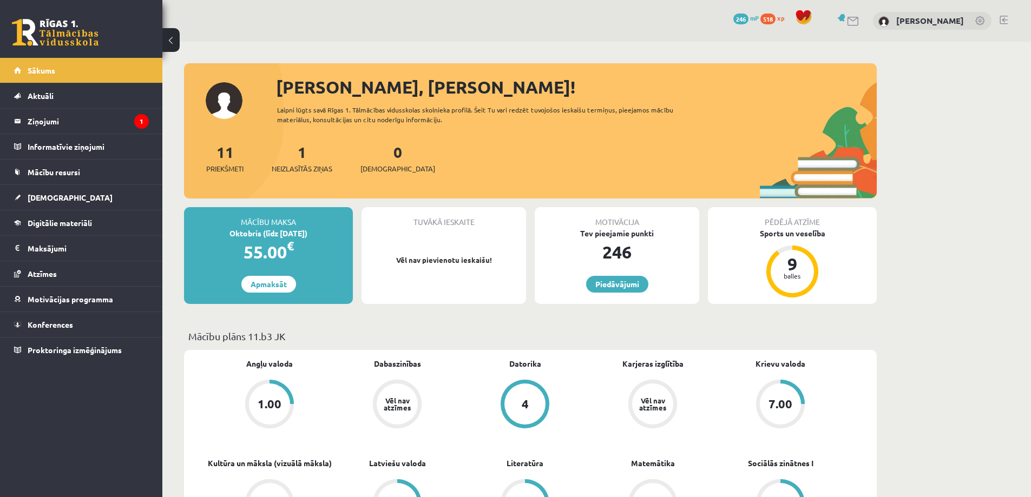
click at [1004, 22] on link at bounding box center [1003, 20] width 8 height 9
